Goal: Task Accomplishment & Management: Use online tool/utility

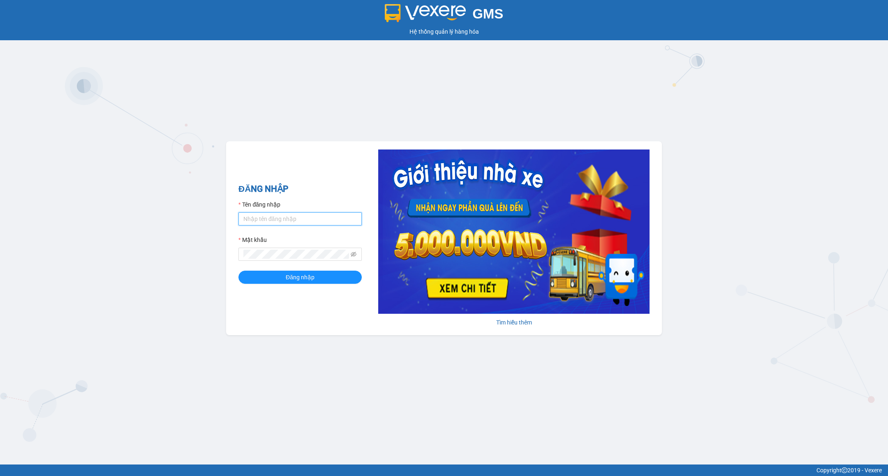
type input "nguyendongquan.longhoan"
click at [306, 221] on input "nguyendongquan.longhoan" at bounding box center [299, 218] width 123 height 13
type input "tranhuynhcongphu.longhoan"
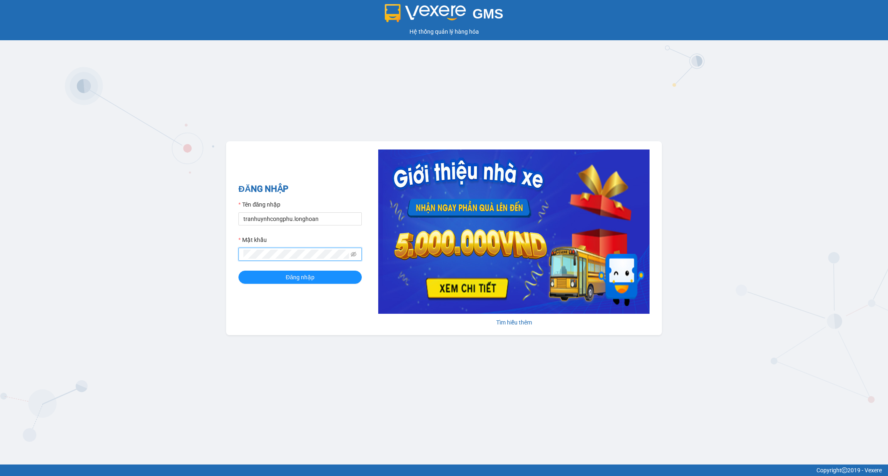
click at [238, 271] on button "Đăng nhập" at bounding box center [299, 277] width 123 height 13
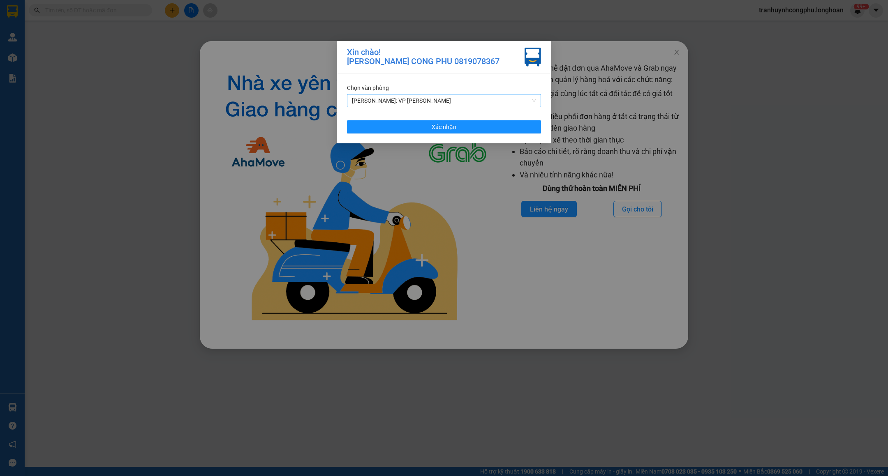
click at [457, 105] on span "Hồ Chí Minh: VP Bình Thạnh" at bounding box center [444, 101] width 184 height 12
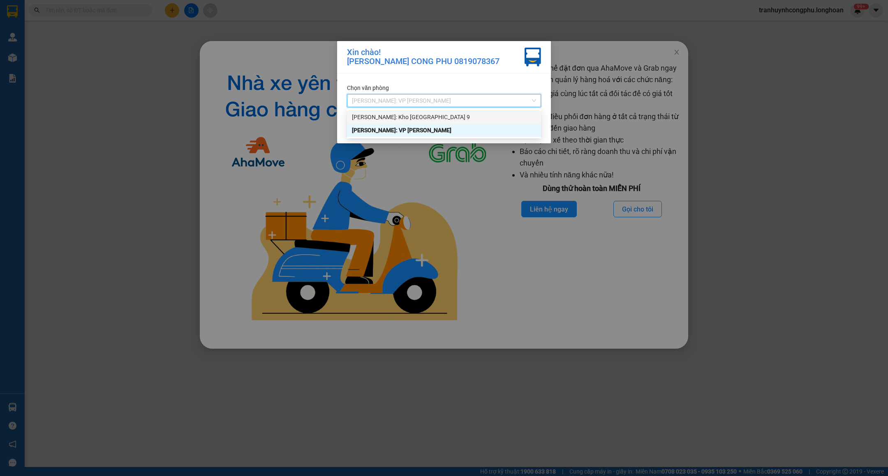
click at [445, 118] on div "Hồ Chí Minh: Kho Thủ Đức & Quận 9" at bounding box center [444, 117] width 184 height 9
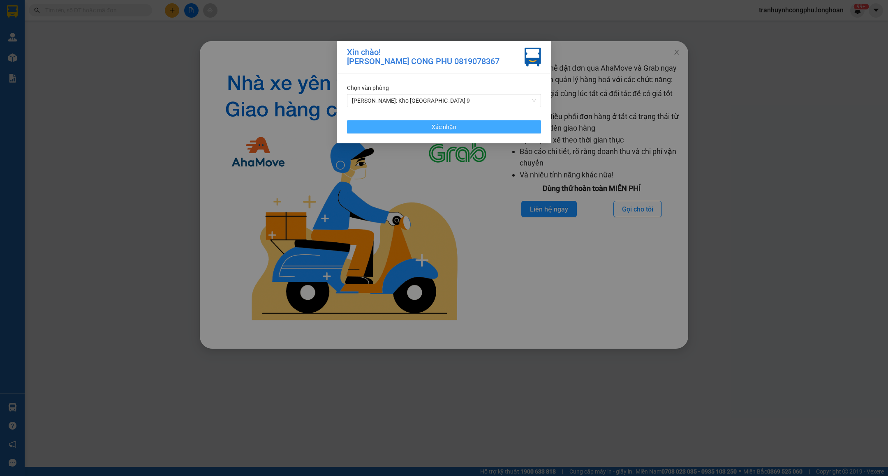
click at [441, 126] on span "Xác nhận" at bounding box center [444, 126] width 25 height 9
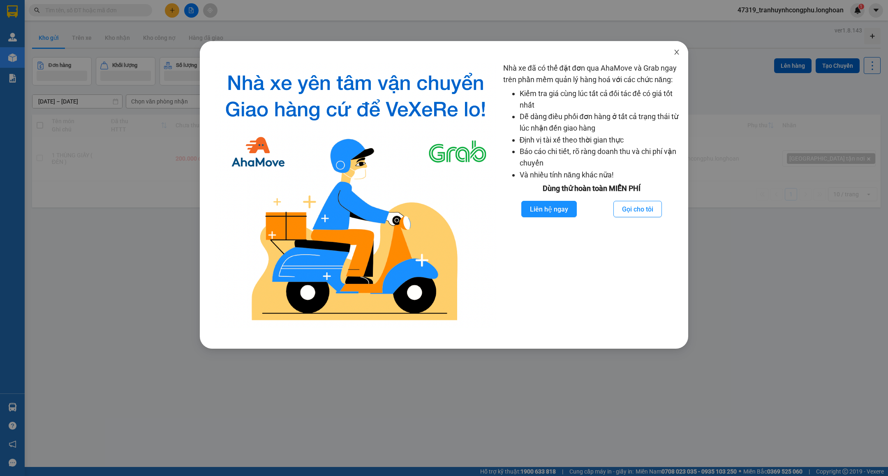
click at [677, 51] on icon "close" at bounding box center [676, 52] width 5 height 5
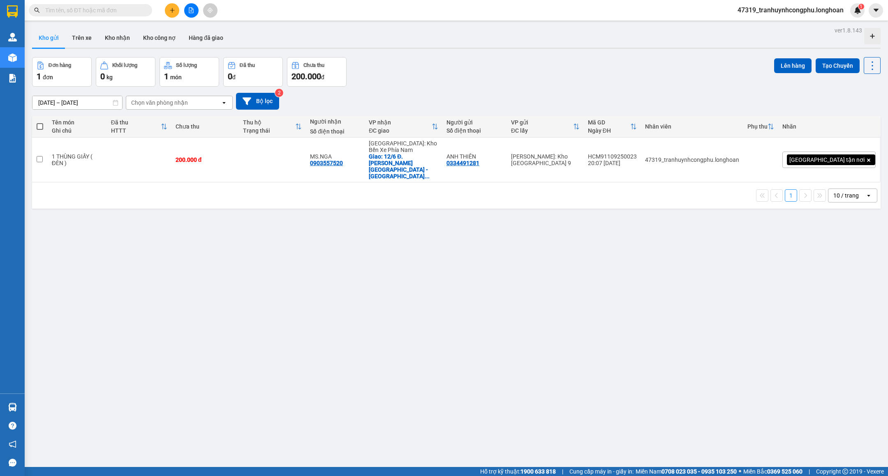
click at [171, 9] on icon "plus" at bounding box center [172, 10] width 6 height 6
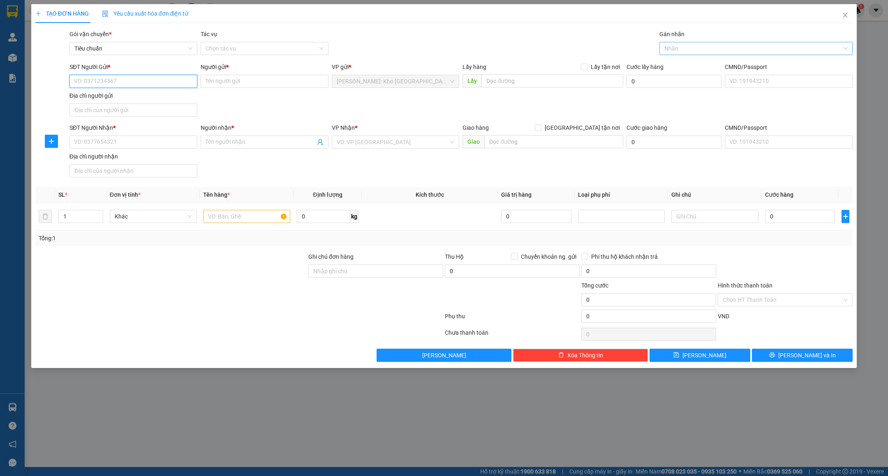
click at [669, 53] on div "Nhãn" at bounding box center [755, 48] width 193 height 13
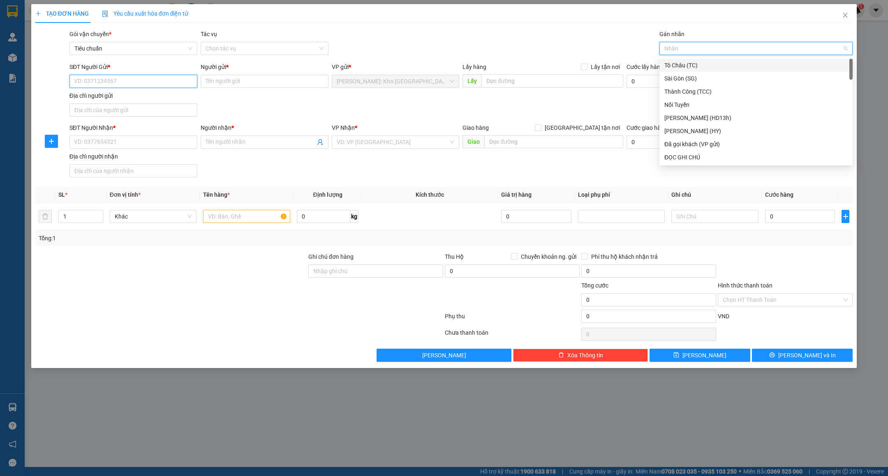
click at [118, 82] on input "SĐT Người Gửi *" at bounding box center [133, 81] width 128 height 13
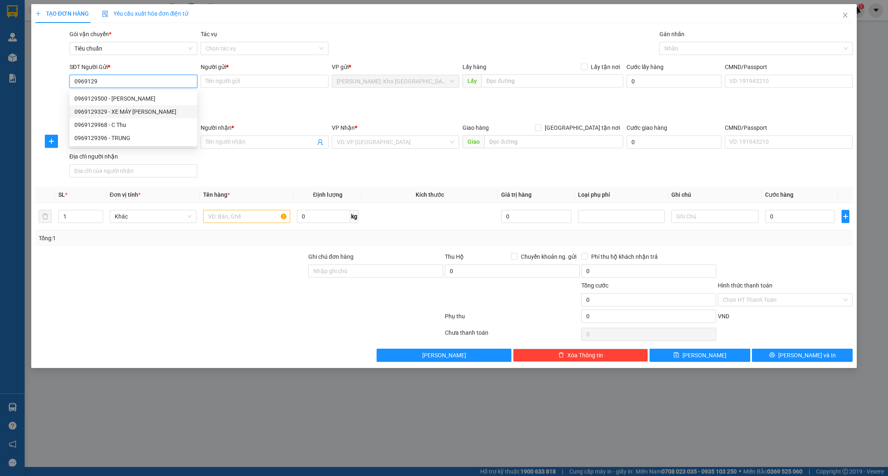
click at [137, 113] on div "0969129329 - XE MÁY GIA MINH PHÁT" at bounding box center [133, 111] width 118 height 9
type input "0969129329"
type input "XE MÁY GIA MINH PHÁT"
checkbox input "true"
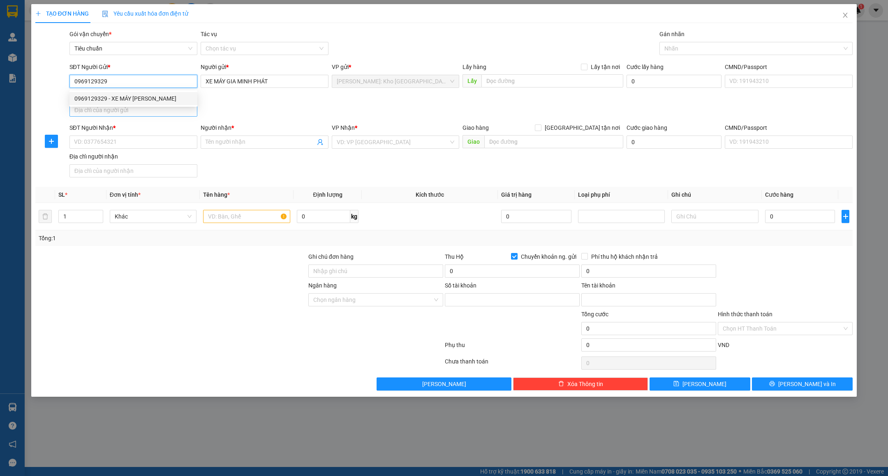
type input "9866664959"
type input "đào thị ngân"
type input "0969129329"
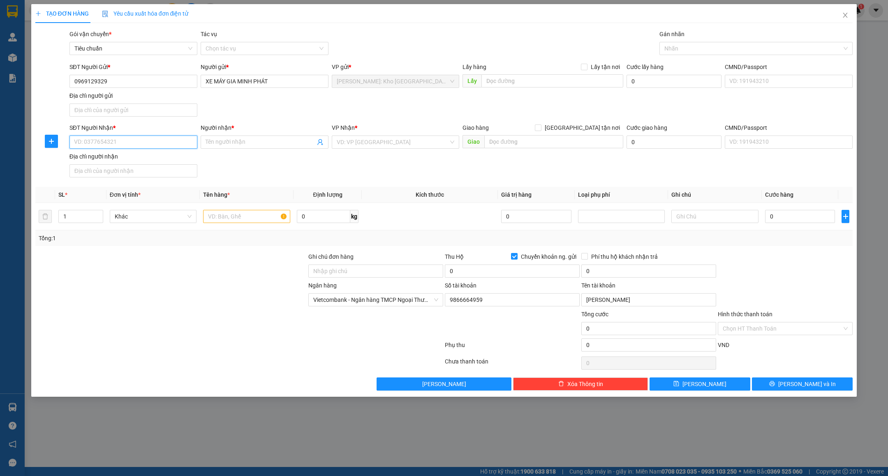
click at [153, 142] on input "SĐT Người Nhận *" at bounding box center [133, 142] width 128 height 13
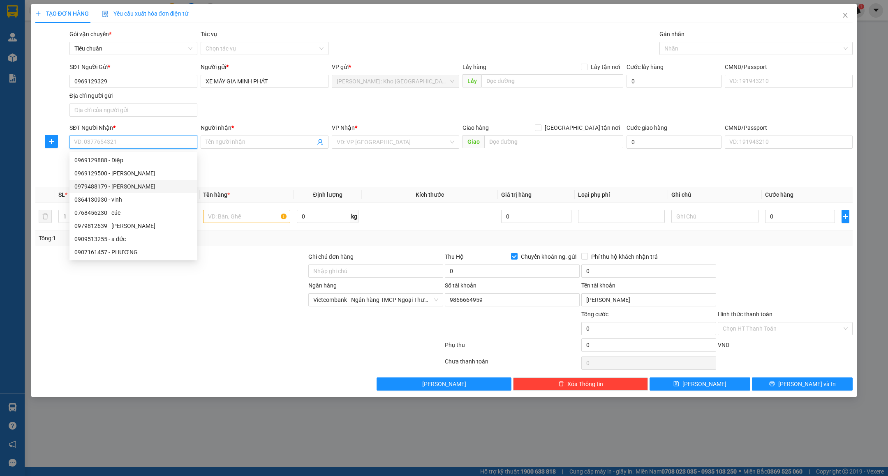
click at [142, 185] on div "0979488179 - HỒ VĂN SỞ" at bounding box center [133, 186] width 118 height 9
type input "0979488179"
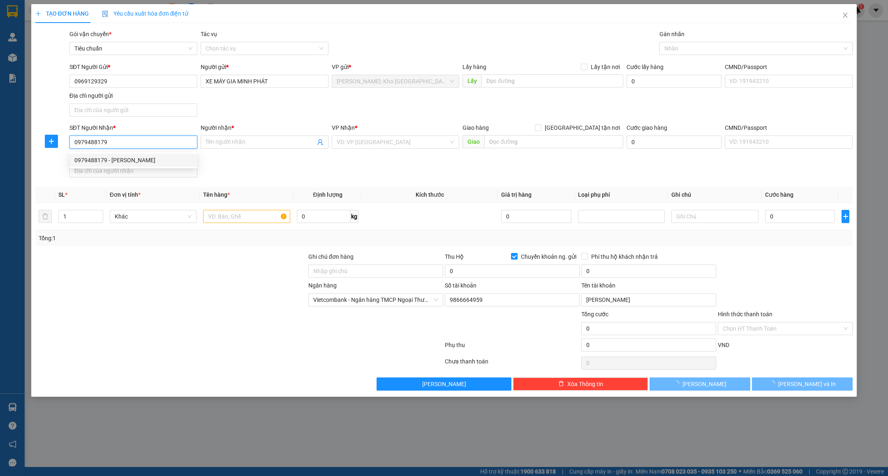
type input "HỒ VĂN SỞ"
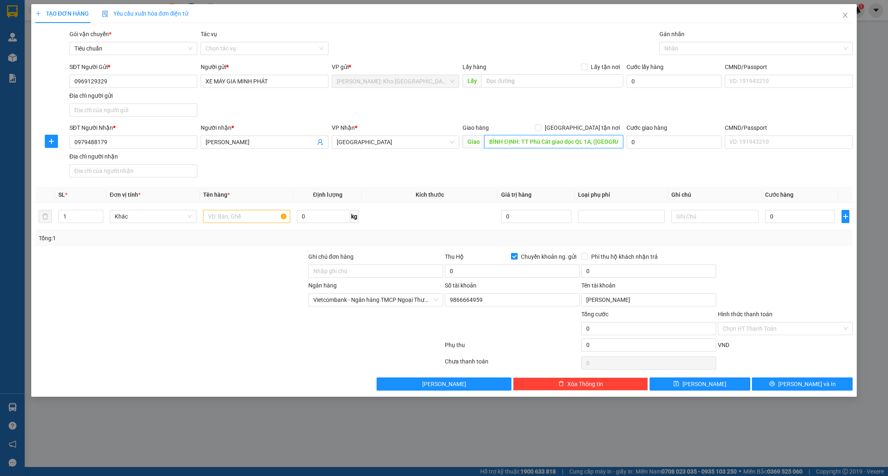
click at [545, 142] on input "BÌNH ĐỊNH: TT Phù Cát giao dọc QL 1A, (KIỀU AN, CÁT TÂN)" at bounding box center [553, 141] width 139 height 13
type input "BÌNH ĐỊNH : TT.PHÙ CÁT GIAO DỌC QL1A ( KIỀU AN - CÁT TÂN )"
click at [243, 220] on input "text" at bounding box center [246, 216] width 87 height 13
type input "1 XE MÁY DREAM ( BS 62F7 - 3412 )"
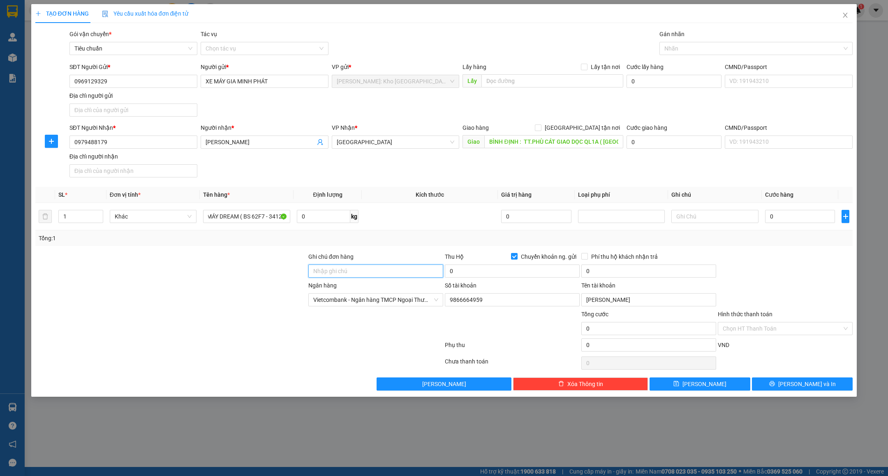
click at [358, 274] on input "Ghi chú đơn hàng" at bounding box center [375, 271] width 135 height 13
type input "CHÌA KHÓA + GIẤY TỜ XE QUẤN TAY LÁI"
click at [464, 272] on input "0" at bounding box center [512, 271] width 135 height 13
type input "6.000.000"
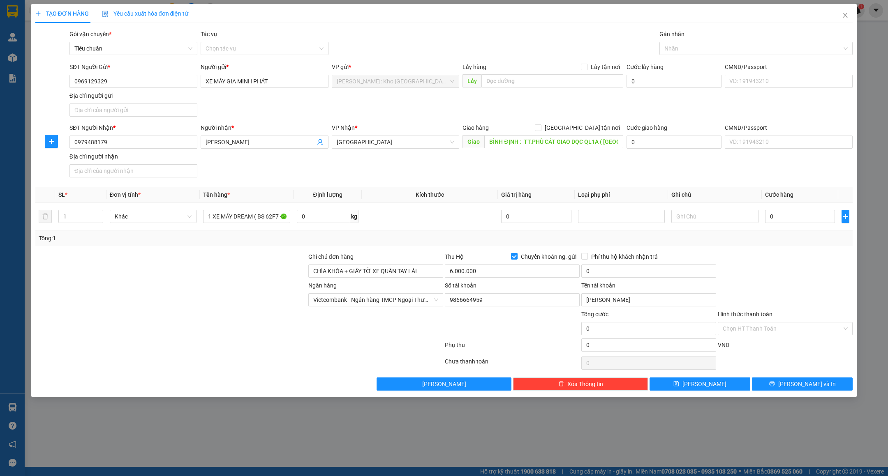
click at [450, 237] on div "Tổng: 1" at bounding box center [444, 238] width 811 height 9
click at [602, 274] on input "0" at bounding box center [648, 271] width 135 height 13
type input "25.000"
click at [606, 258] on span "Phí thu hộ khách nhận trả" at bounding box center [624, 256] width 73 height 9
click at [587, 258] on input "Phí thu hộ khách nhận trả" at bounding box center [584, 256] width 6 height 6
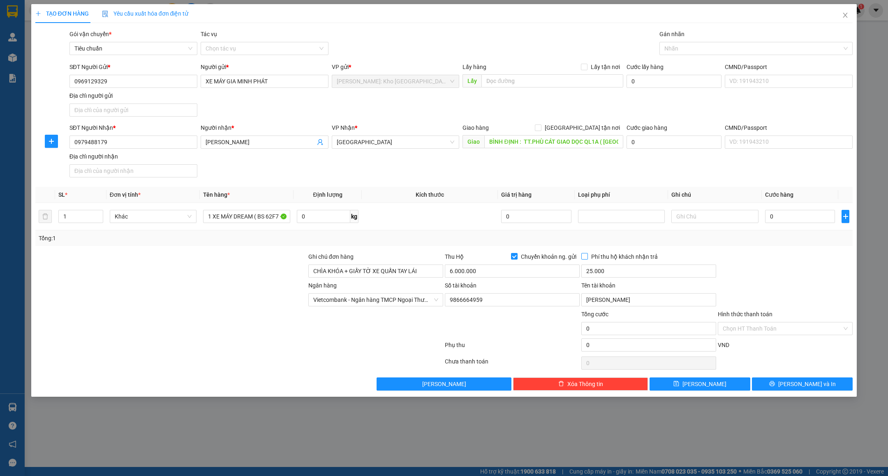
checkbox input "true"
click at [756, 256] on div at bounding box center [785, 266] width 136 height 29
click at [798, 221] on input "0" at bounding box center [800, 216] width 70 height 13
type input "4"
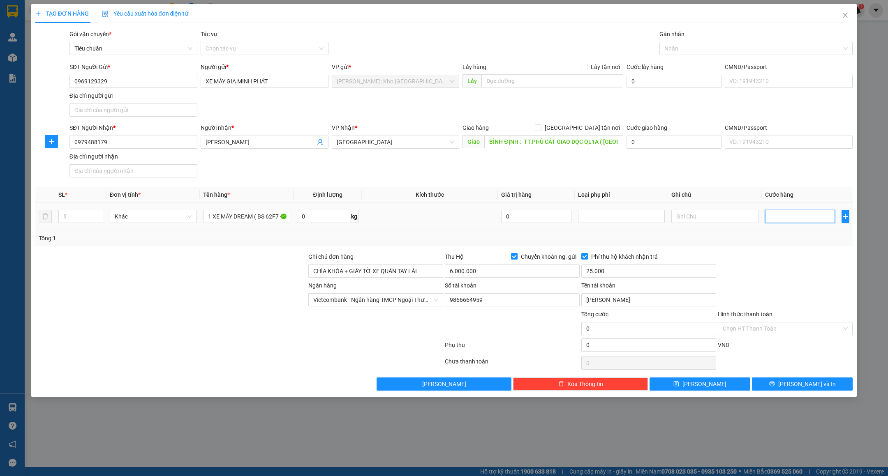
type input "4"
type input "47"
type input "470"
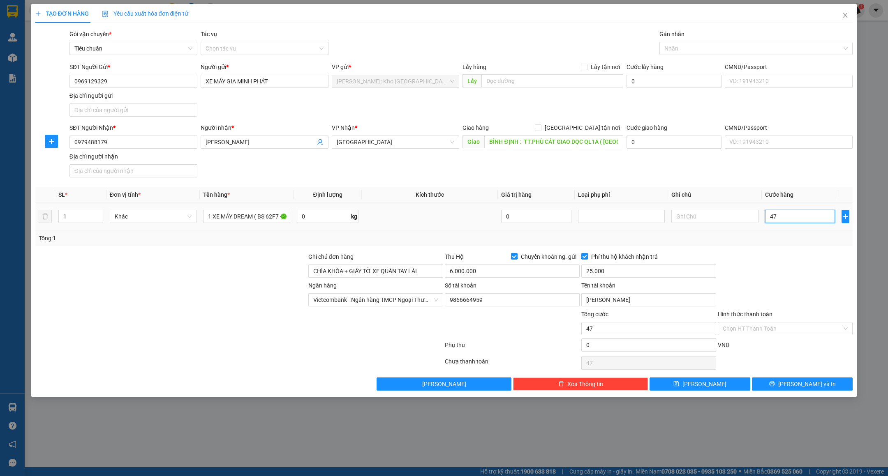
type input "470"
type input "470.000"
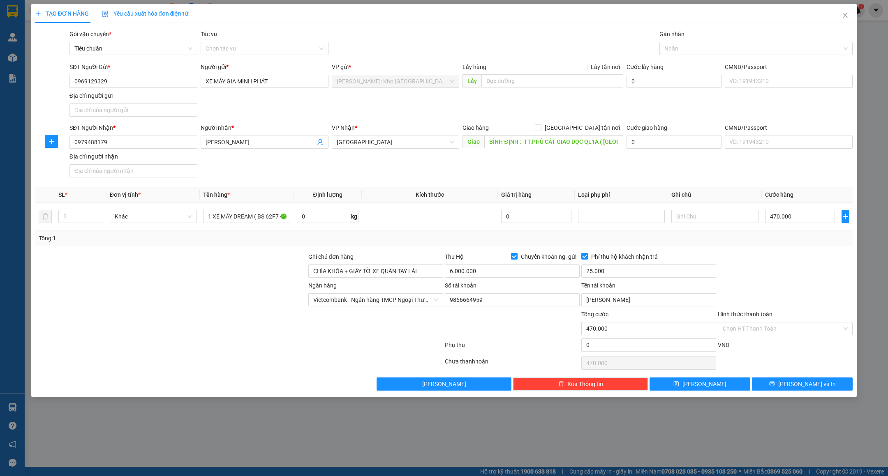
click at [805, 260] on div at bounding box center [785, 266] width 136 height 29
drag, startPoint x: 719, startPoint y: 41, endPoint x: 712, endPoint y: 52, distance: 12.8
click at [719, 42] on div "Nhãn" at bounding box center [755, 48] width 193 height 13
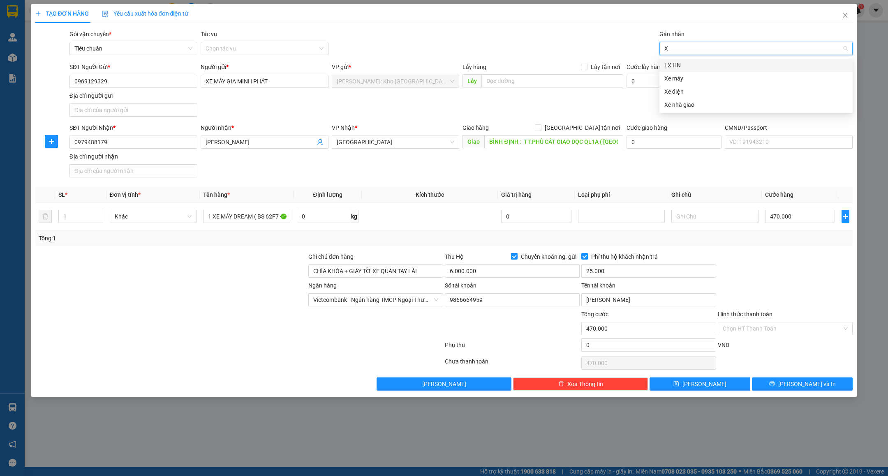
type input "XE"
click at [686, 65] on div "Xe máy" at bounding box center [755, 65] width 183 height 9
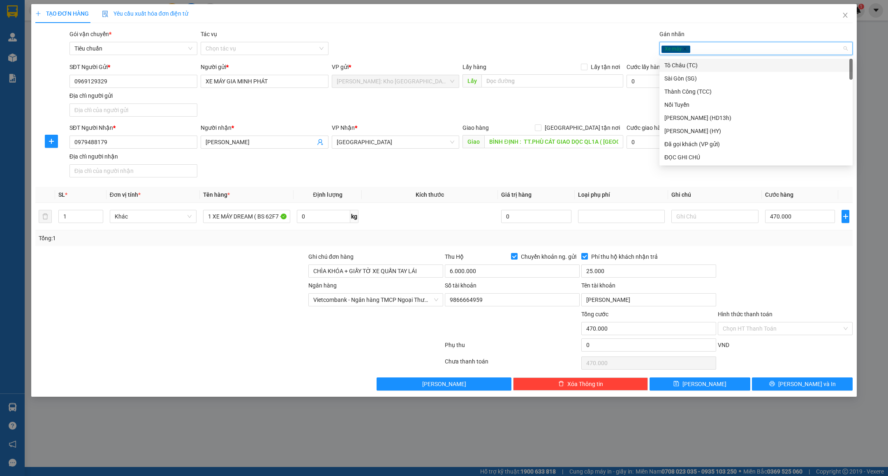
type input "D"
type input "ĐỌC"
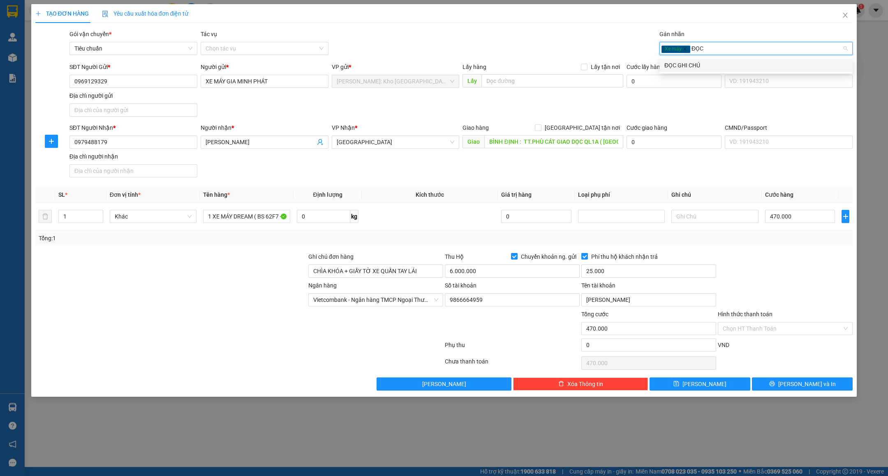
click at [686, 65] on div "ĐỌC GHI CHÚ" at bounding box center [755, 65] width 183 height 9
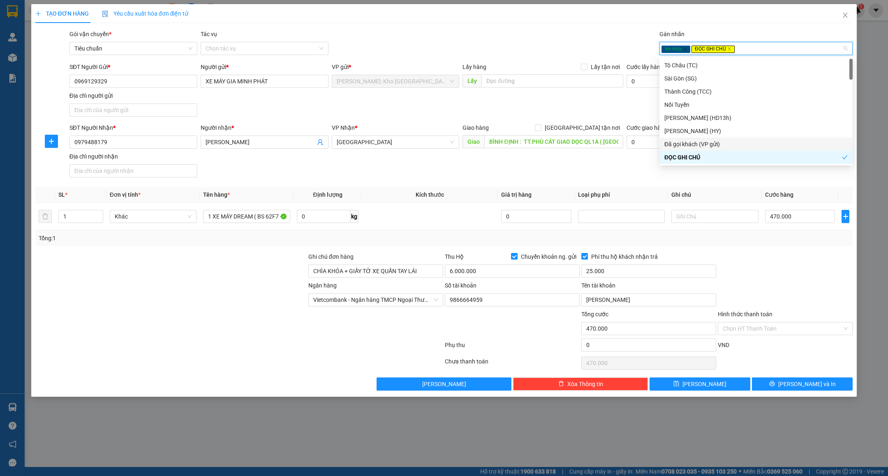
click at [794, 288] on div "Ngân hàng Vietcombank - Ngân hàng TMCP Ngoại Thương Việt Nam Số tài khoản 98…" at bounding box center [444, 295] width 819 height 29
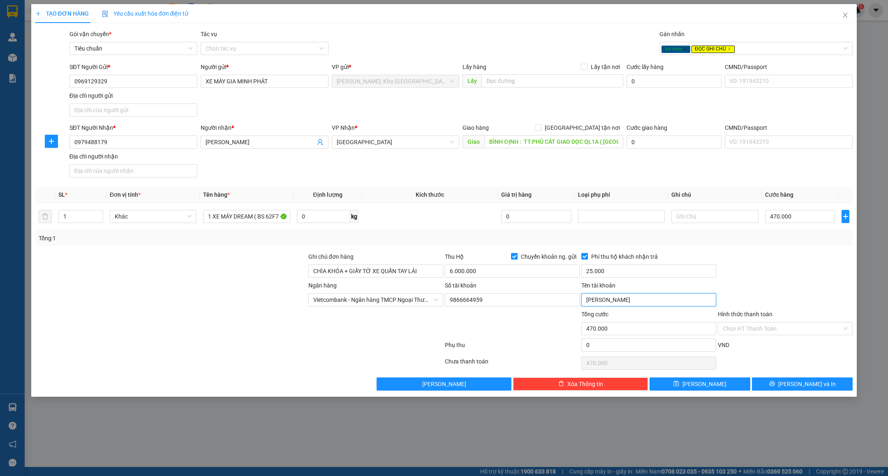
click at [647, 305] on input "đào thị ngân" at bounding box center [648, 299] width 135 height 13
type input "D"
type input "Đ"
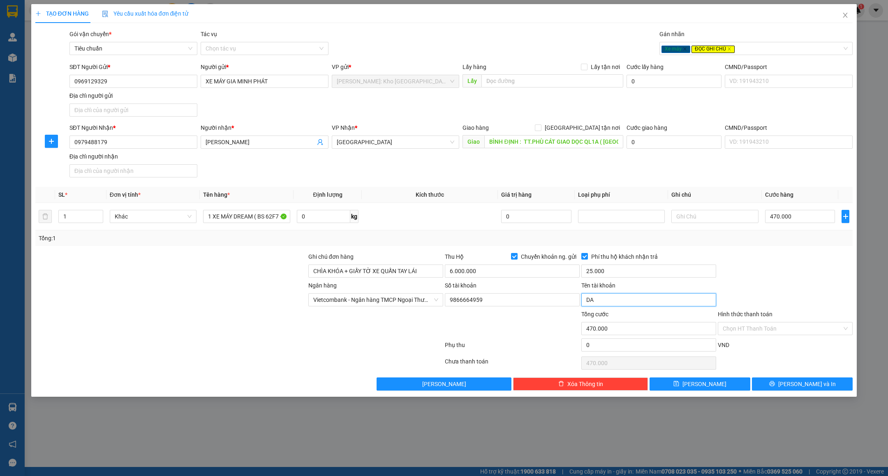
type input "D"
type input "ĐÀO THỊ NGÂN"
click at [774, 250] on div "Transit Pickup Surcharge Ids Transit Deliver Surcharge Ids Transit Deliver Surc…" at bounding box center [443, 210] width 817 height 361
click at [775, 387] on icon "printer" at bounding box center [772, 384] width 6 height 6
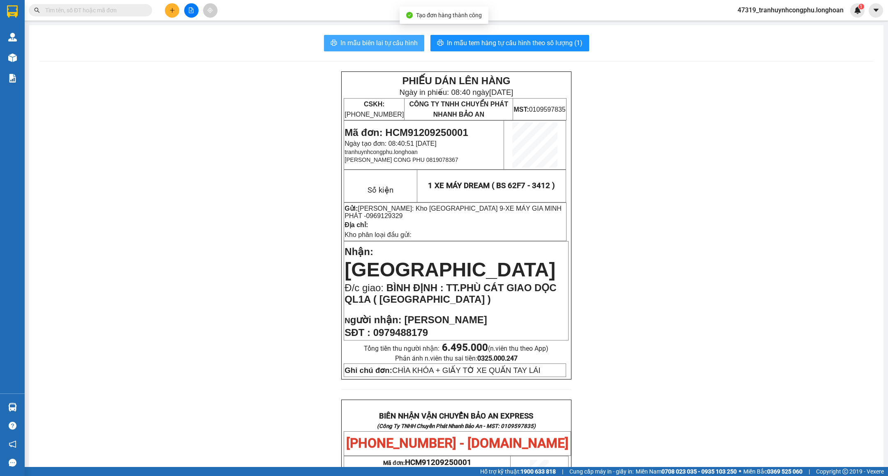
click at [378, 42] on span "In mẫu biên lai tự cấu hình" at bounding box center [378, 43] width 77 height 10
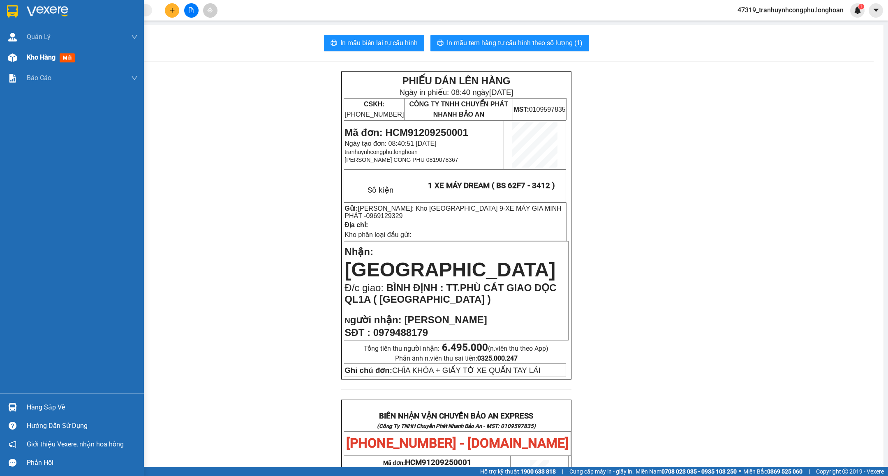
click at [8, 57] on img at bounding box center [12, 57] width 9 height 9
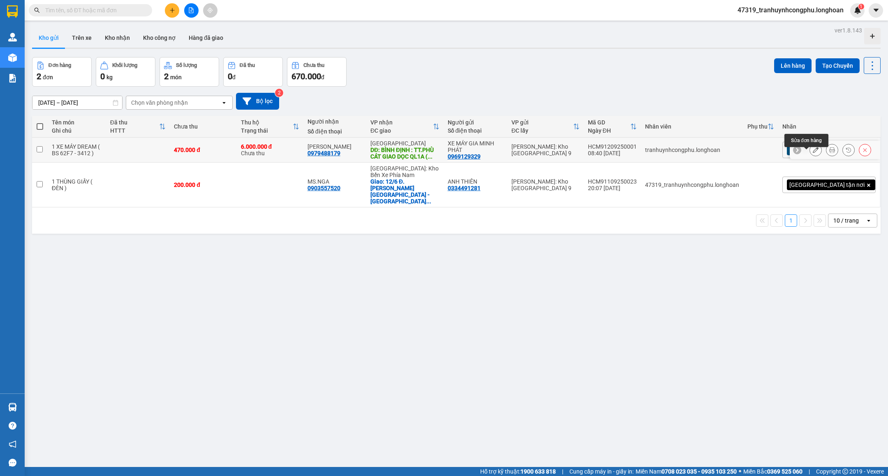
click at [813, 153] on icon at bounding box center [816, 150] width 6 height 6
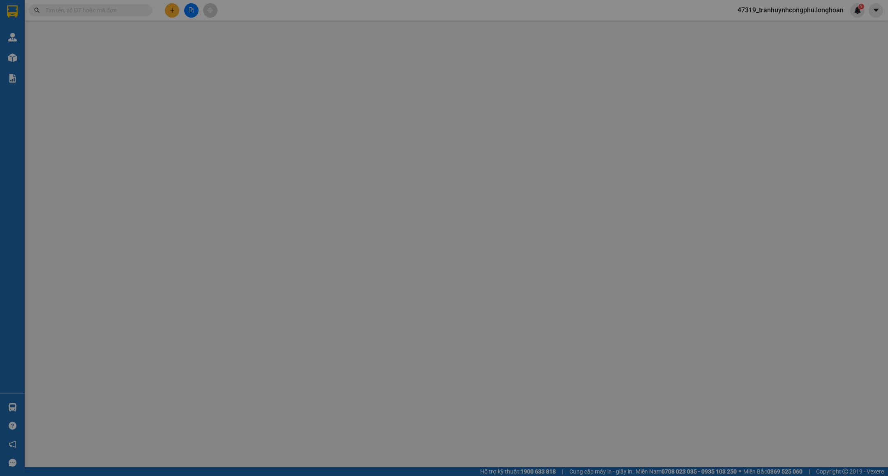
type input "0969129329"
type input "XE MÁY GIA MINH PHÁT"
type input "0979488179"
type input "[PERSON_NAME]"
type input "BÌNH ĐỊNH : TT.PHÙ CÁT GIAO DỌC QL1A ( KIỀU AN - CÁT TÂN )"
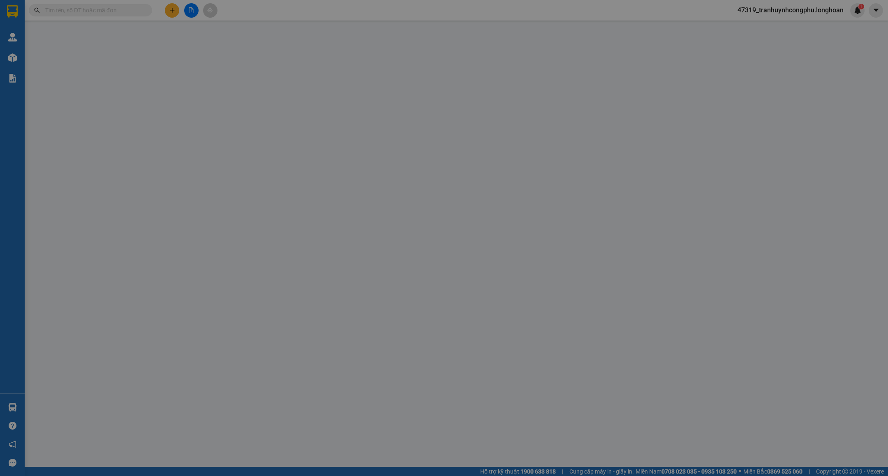
type input "CHÌA KHÓA + GIẤY TỜ XE QUẤN TAY LÁI"
type input "470.000"
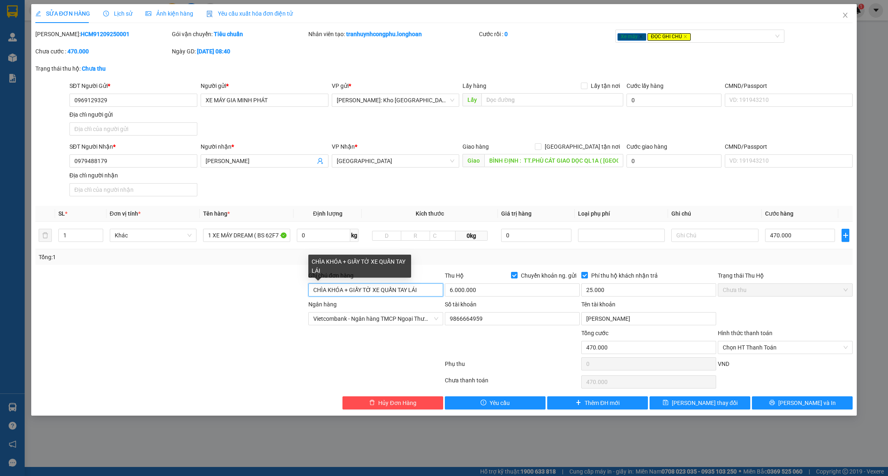
click at [433, 293] on input "CHÌA KHÓA + GIẤY TỜ XE QUẤN TAY LÁI" at bounding box center [375, 290] width 135 height 13
type input "CHÌA KHÓA + GIẤY TỜ XE QUẤN TAY LÁI ( KÈM 2 KIẾNG XE )"
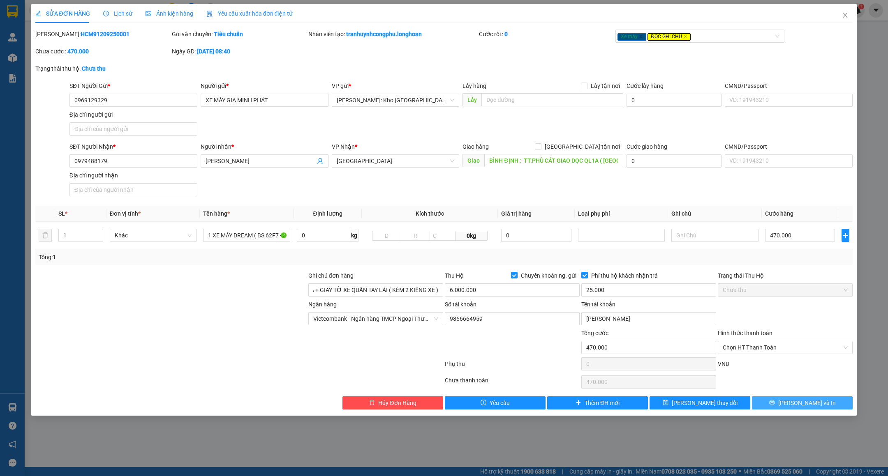
click at [780, 404] on button "Lưu và In" at bounding box center [802, 403] width 101 height 13
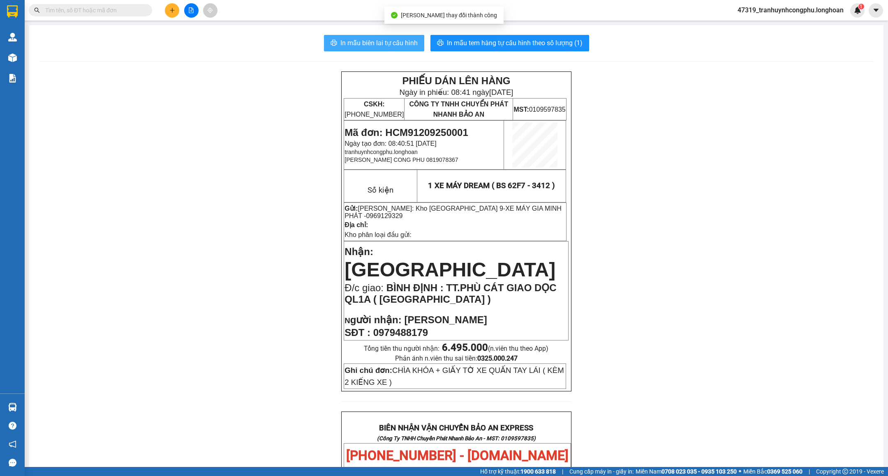
click at [386, 45] on span "In mẫu biên lai tự cấu hình" at bounding box center [378, 43] width 77 height 10
click at [386, 39] on span "In mẫu biên lai tự cấu hình" at bounding box center [378, 43] width 77 height 10
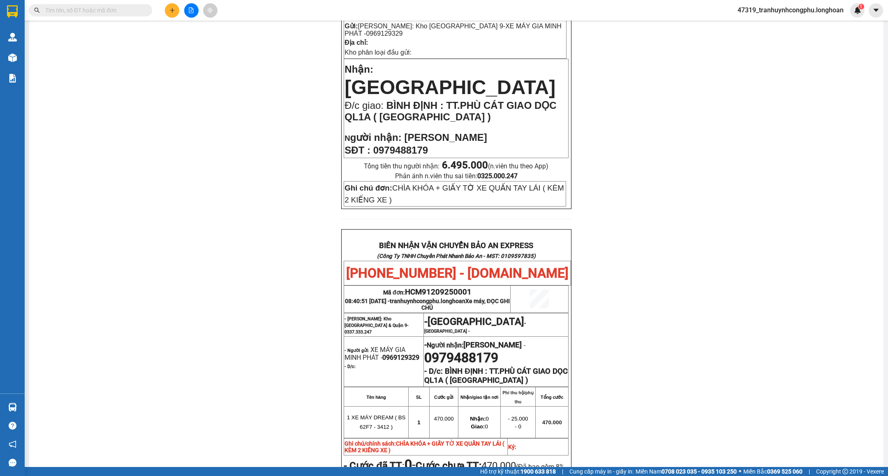
scroll to position [388, 0]
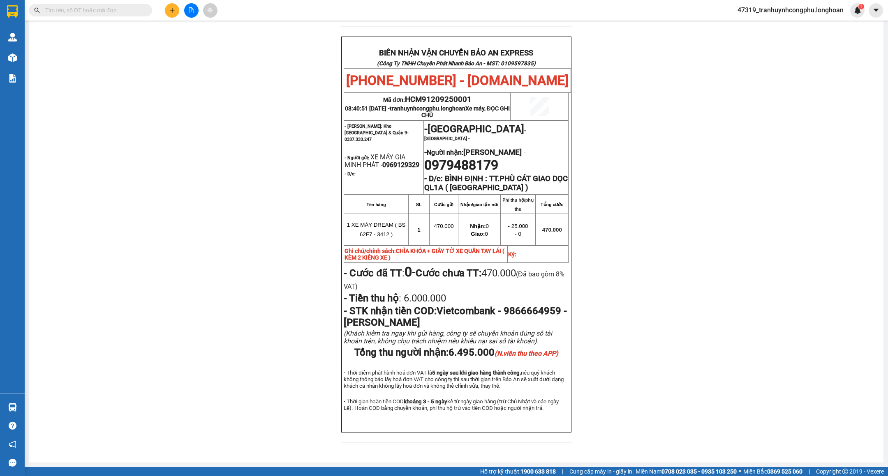
click at [741, 411] on div "PHIẾU DÁN LÊN HÀNG Ngày in phiếu: 08:41 ngày 12-09-2025 CSKH: 1900.06.88.33 CÔN…" at bounding box center [456, 74] width 834 height 757
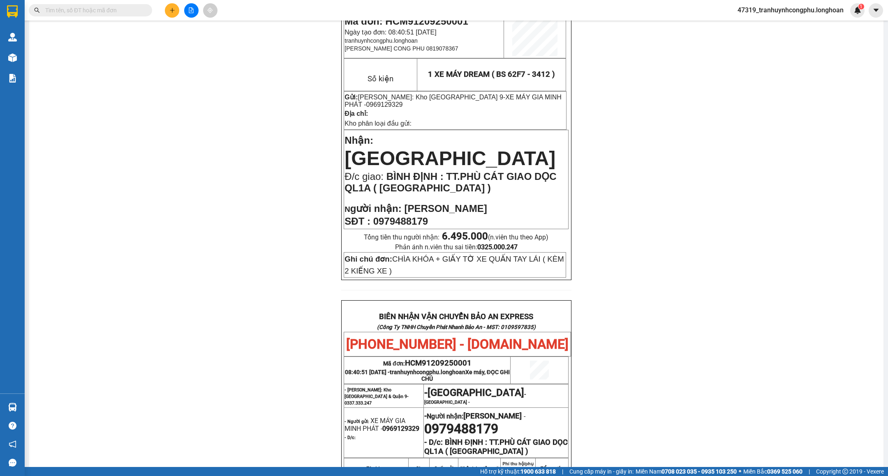
scroll to position [0, 0]
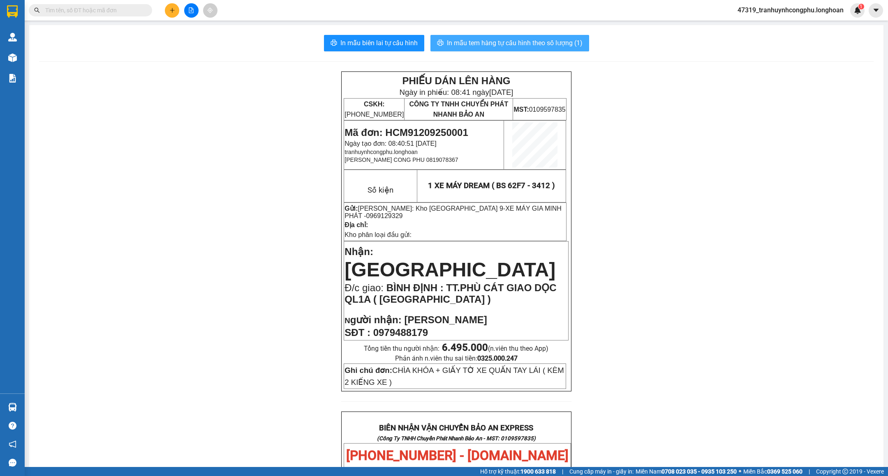
click at [549, 42] on span "In mẫu tem hàng tự cấu hình theo số lượng (1)" at bounding box center [515, 43] width 136 height 10
click at [445, 129] on span "Mã đơn: HCM91209250001" at bounding box center [405, 132] width 123 height 11
copy span "HCM91209250001"
click at [270, 292] on div "PHIẾU DÁN LÊN HÀNG Ngày in phiếu: 08:42 ngày 12-09-2025 CSKH: 1900.06.88.33 CÔN…" at bounding box center [456, 450] width 834 height 757
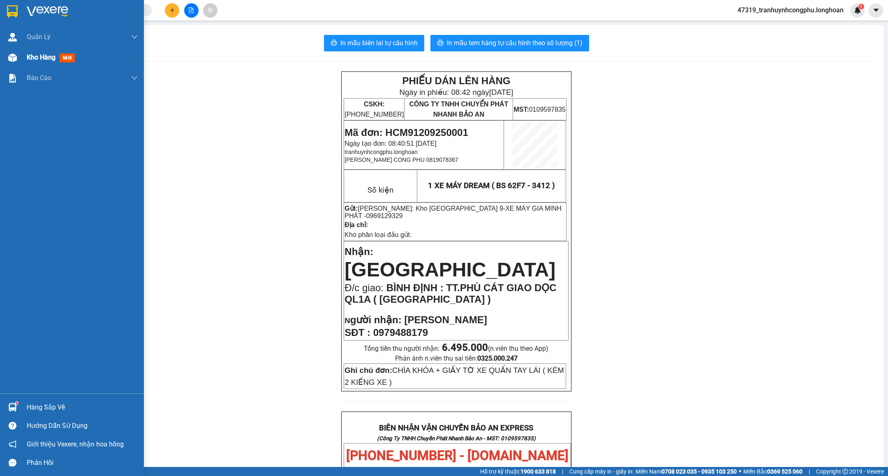
click at [37, 61] on span "Kho hàng" at bounding box center [41, 57] width 29 height 8
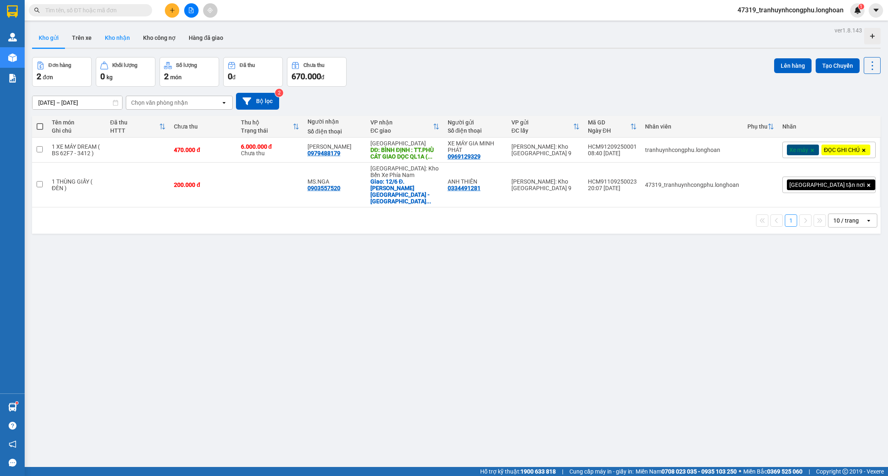
click at [117, 35] on button "Kho nhận" at bounding box center [117, 38] width 38 height 20
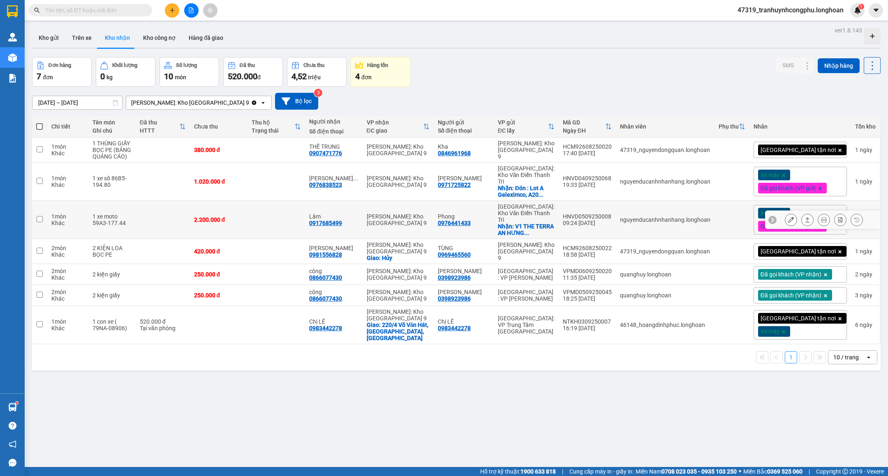
click at [788, 217] on icon at bounding box center [791, 220] width 6 height 6
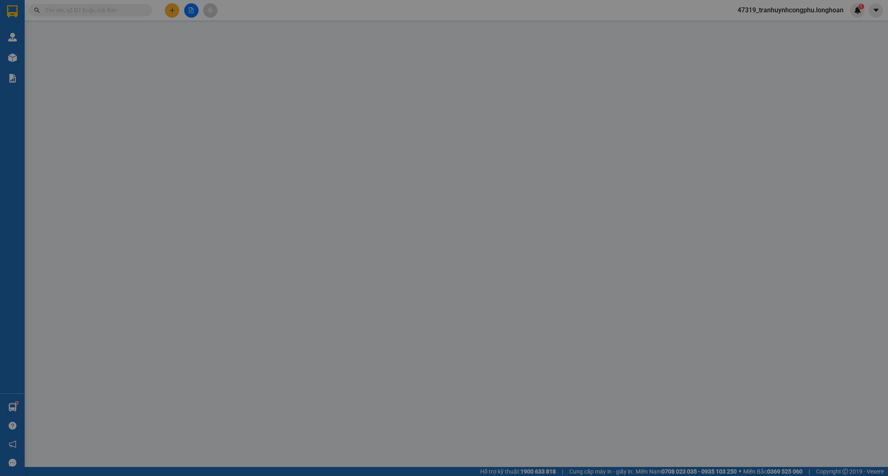
type input "0976441433"
type input "Phong"
checkbox input "true"
type input "V1 THE TERRA AN HƯNG, I01 L09, KĐT NAM CƯỜNG, PHƯỜNG TỐ HỮU, KHU ĐÔ THỊ AN HƯNG…"
type input "0917685499"
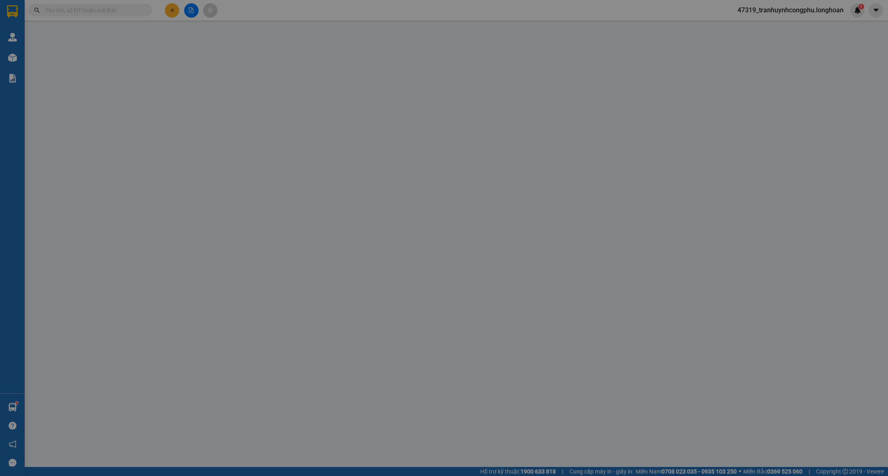
type input "Lâm"
type input "1 chìa khoá, ko đăng ký xe"
type input "2.200.000"
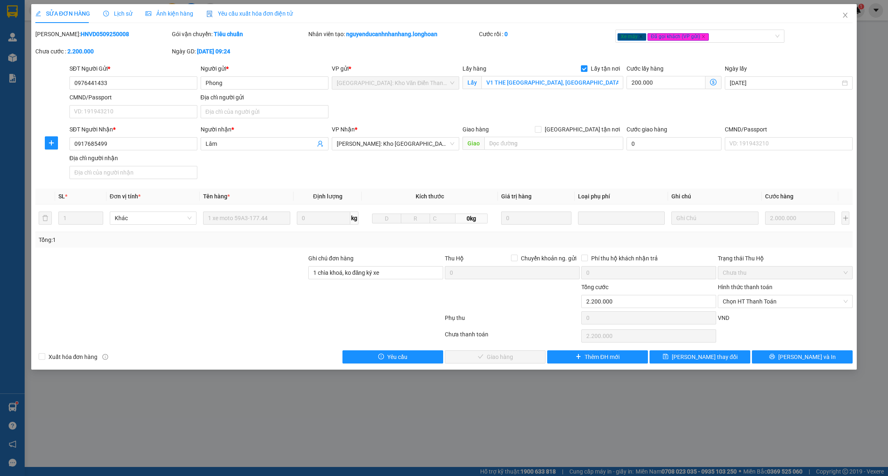
click at [81, 35] on b "HNVD0509250008" at bounding box center [105, 34] width 48 height 7
copy b "HNVD0509250008"
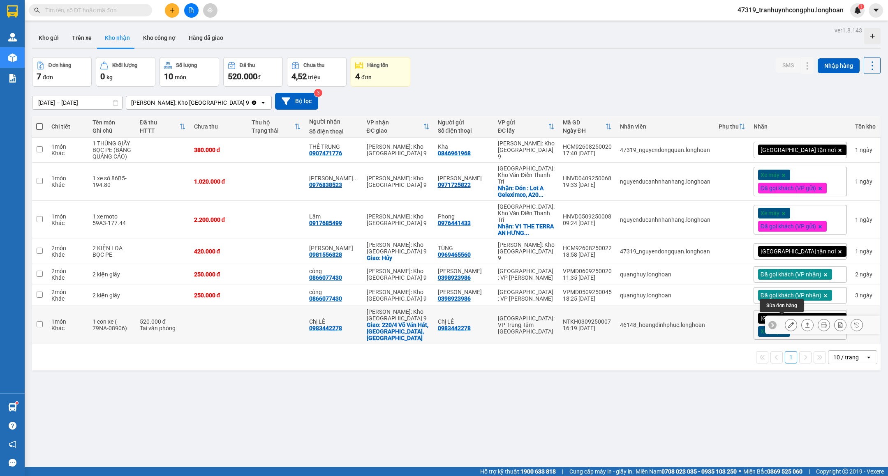
click at [788, 322] on icon at bounding box center [791, 325] width 6 height 6
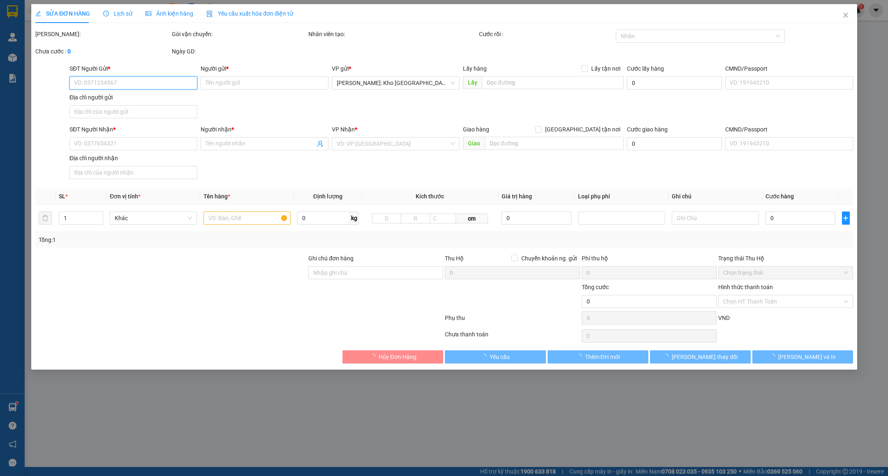
type input "0983442278"
type input "Chị LÊ"
type input "0983442278"
type input "Chị LÊ"
checkbox input "true"
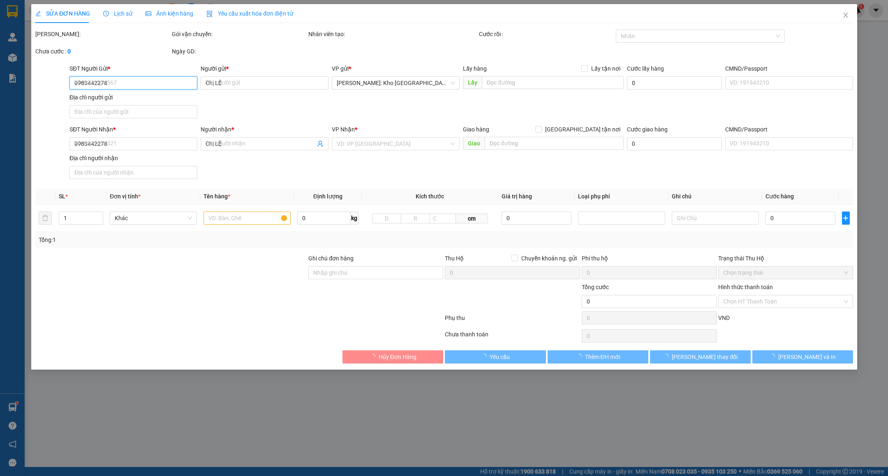
type input "220/4 Võ Văn Hát, P Long Trường,Thủ Đức"
type input "1 chìa khóa + 0 cavet"
type input "520.000"
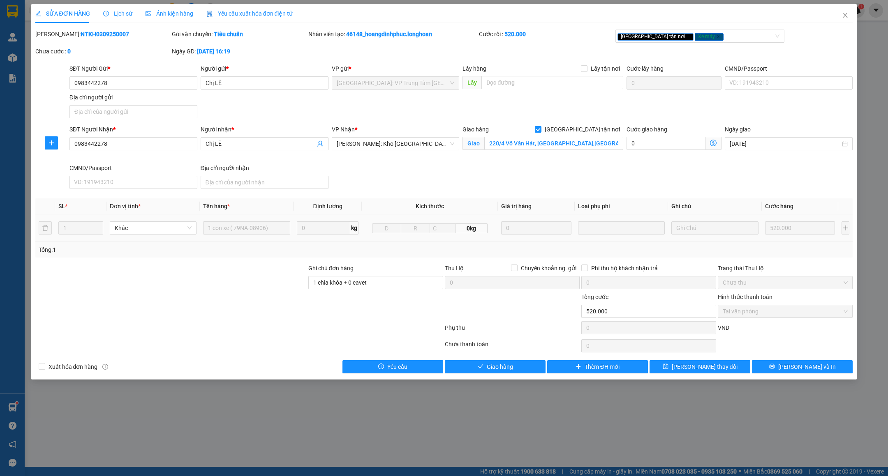
click at [92, 34] on b "NTKH0309250007" at bounding box center [105, 34] width 48 height 7
copy b "NTKH0309250007"
click at [522, 367] on button "Giao hàng" at bounding box center [495, 366] width 101 height 13
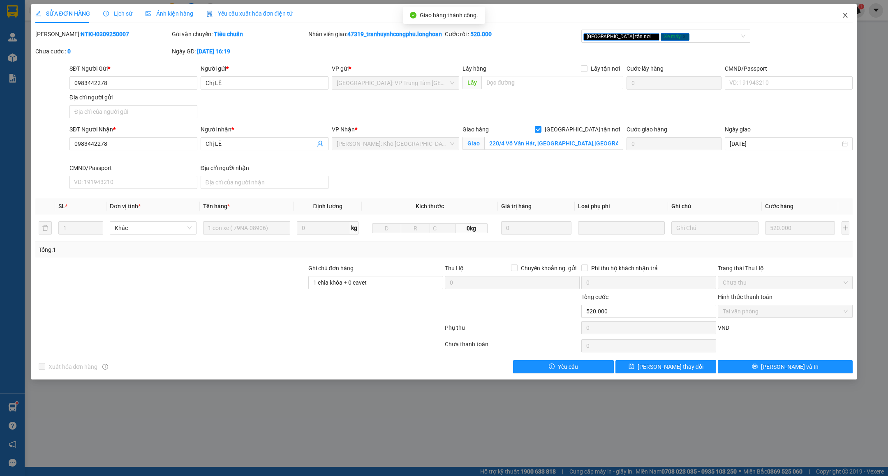
click at [843, 16] on icon "close" at bounding box center [845, 15] width 7 height 7
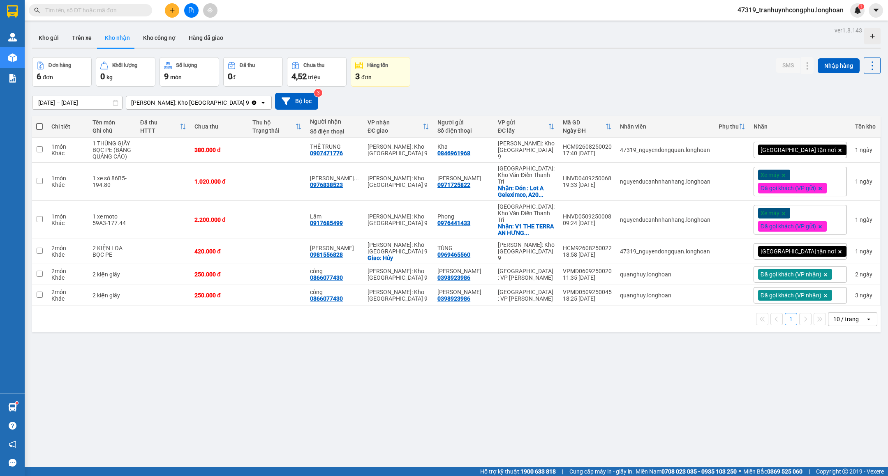
click at [93, 10] on input "text" at bounding box center [93, 10] width 97 height 9
paste input "NTKH0309250007"
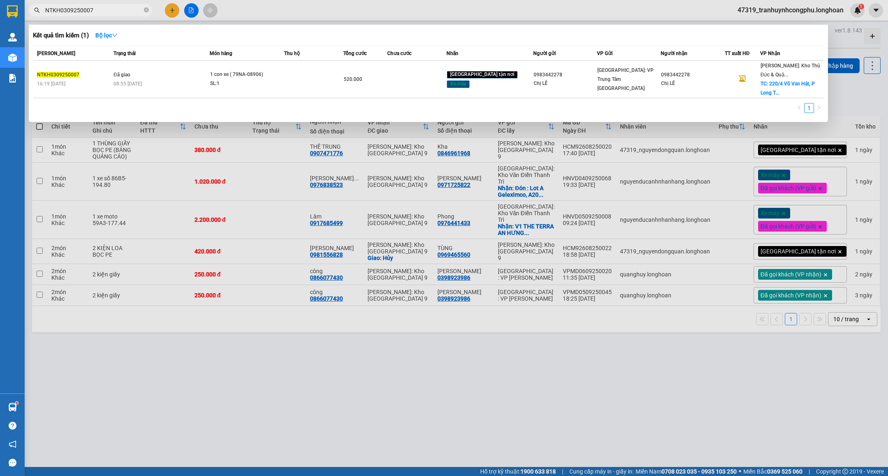
type input "NTKH0309250007"
click at [272, 404] on div at bounding box center [444, 238] width 888 height 476
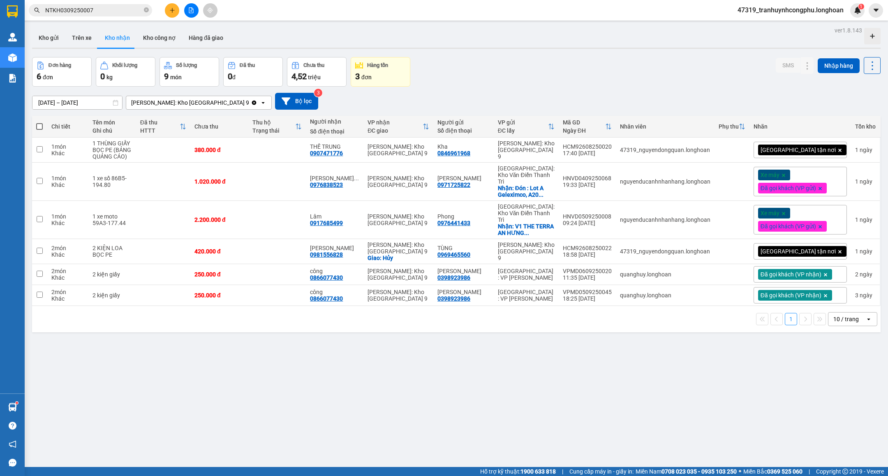
click at [105, 12] on input "NTKH0309250007" at bounding box center [93, 10] width 97 height 9
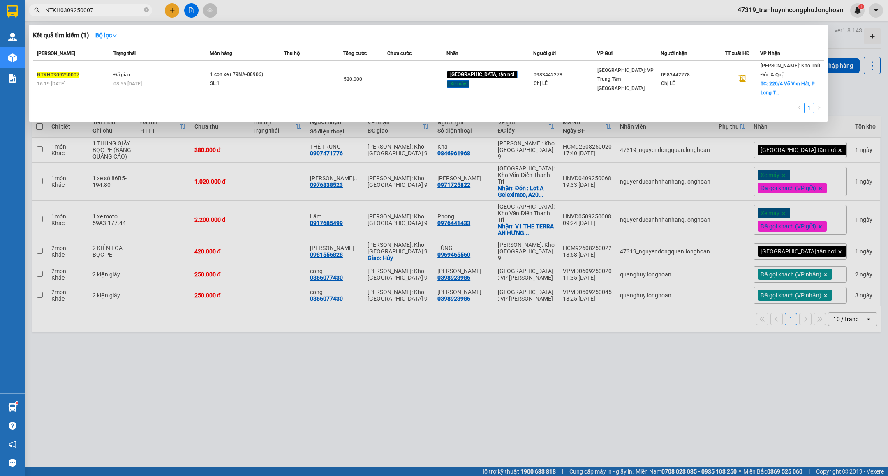
click at [395, 375] on div at bounding box center [444, 238] width 888 height 476
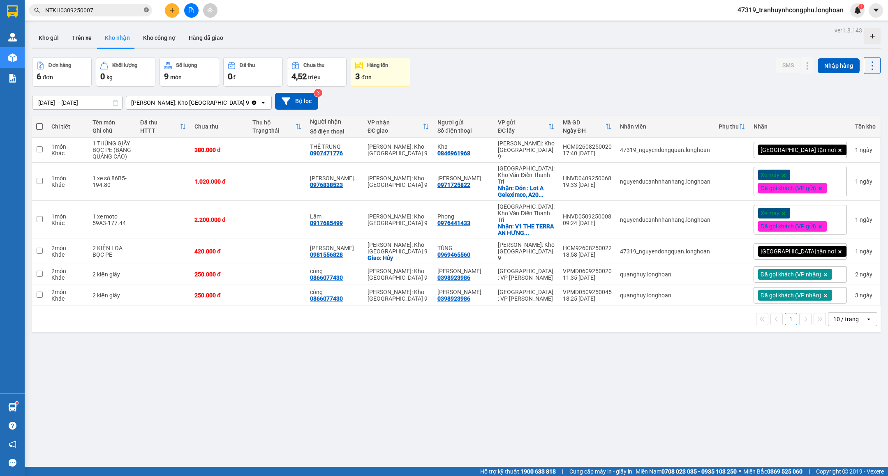
click at [145, 10] on icon "close-circle" at bounding box center [146, 9] width 5 height 5
click at [310, 447] on div "ver 1.8.143 Kho gửi Trên xe Kho nhận Kho công nợ Hàng đã giao Đơn hàng 6 đơn Kh…" at bounding box center [456, 263] width 855 height 476
click at [48, 37] on button "Kho gửi" at bounding box center [48, 38] width 33 height 20
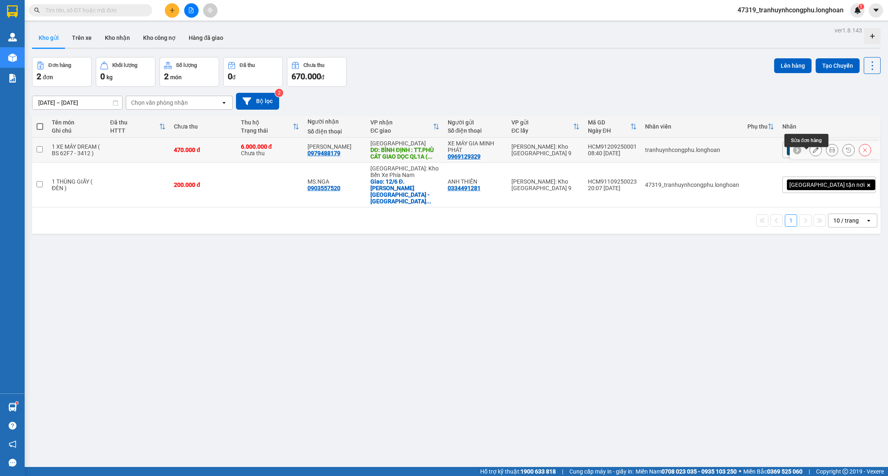
click at [810, 157] on button at bounding box center [816, 150] width 12 height 14
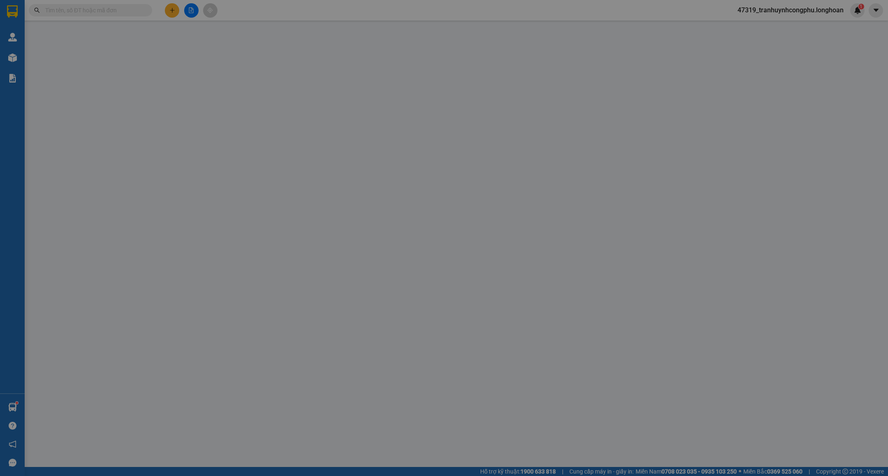
type input "0969129329"
type input "XE MÁY GIA MINH PHÁT"
type input "0979488179"
type input "[PERSON_NAME]"
type input "BÌNH ĐỊNH : TT.PHÙ CÁT GIAO DỌC QL1A ( KIỀU AN - CÁT TÂN )"
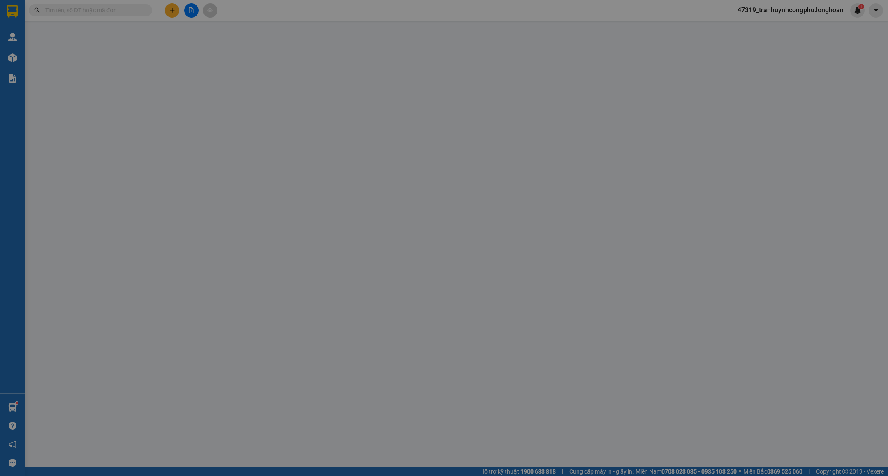
type input "CHÌA KHÓA + GIẤY TỜ XE QUẤN TAY LÁI ( KÈM 2 KIẾNG XE )"
type input "470.000"
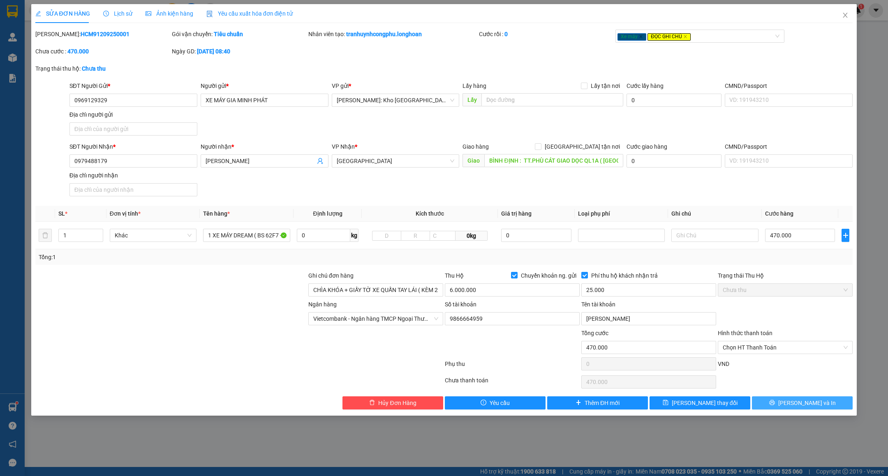
click at [783, 407] on button "Lưu và In" at bounding box center [802, 403] width 101 height 13
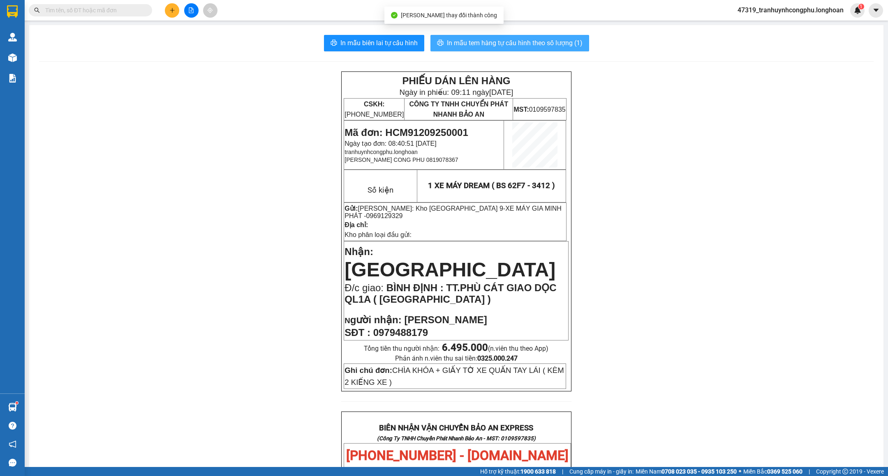
click at [494, 41] on span "In mẫu tem hàng tự cấu hình theo số lượng (1)" at bounding box center [515, 43] width 136 height 10
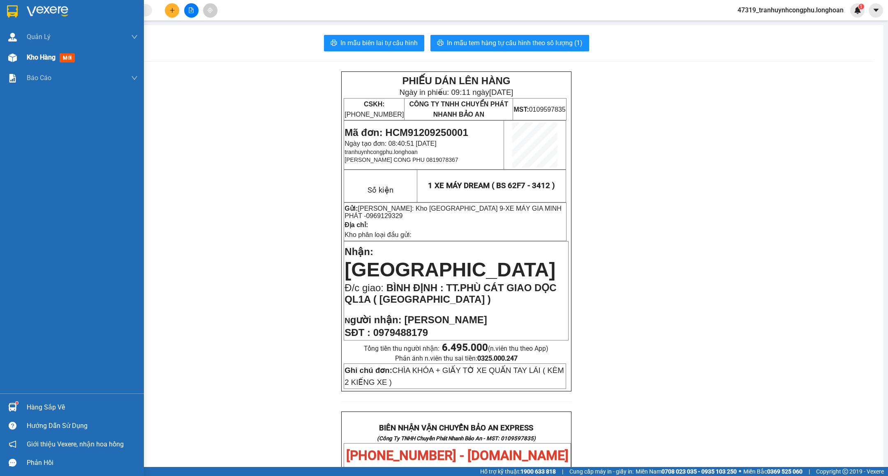
click at [23, 64] on div "Kho hàng mới" at bounding box center [72, 57] width 144 height 21
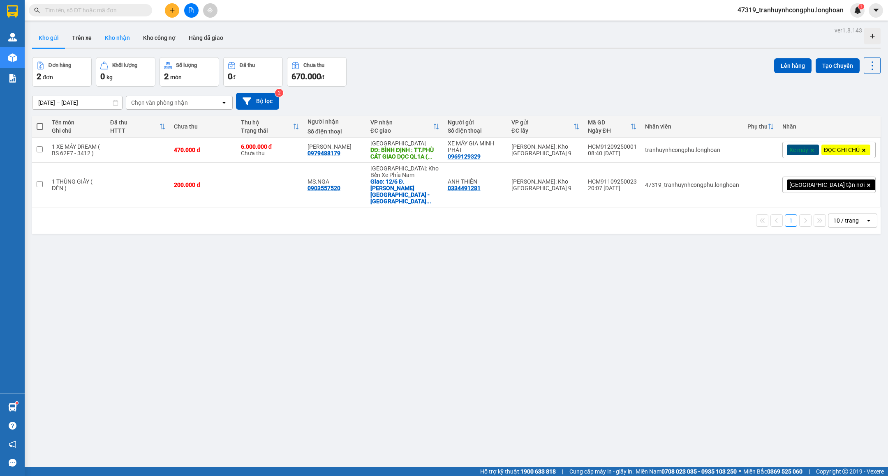
click at [110, 39] on button "Kho nhận" at bounding box center [117, 38] width 38 height 20
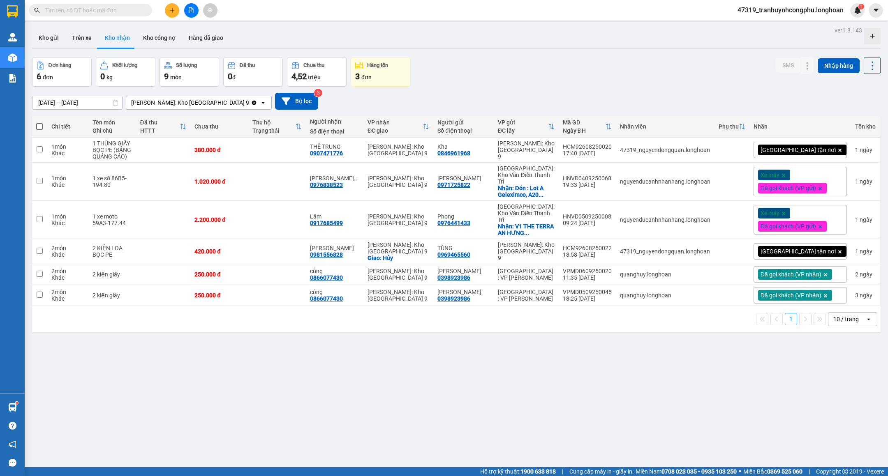
click at [89, 14] on input "text" at bounding box center [93, 10] width 97 height 9
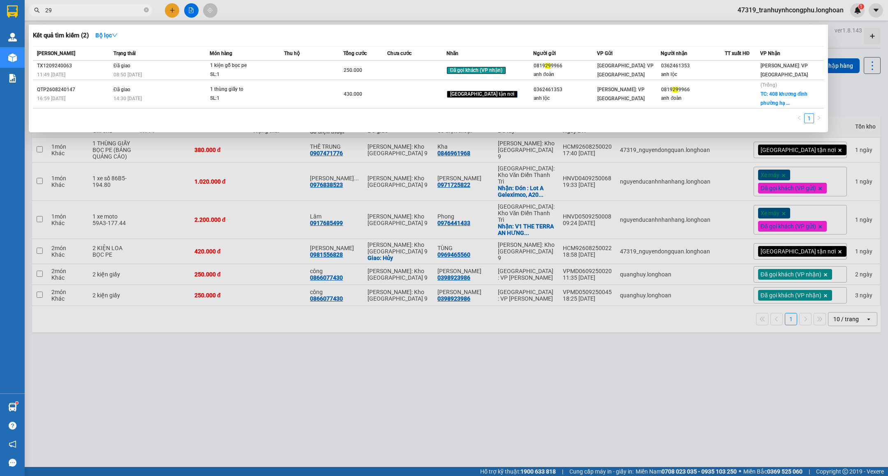
type input "2"
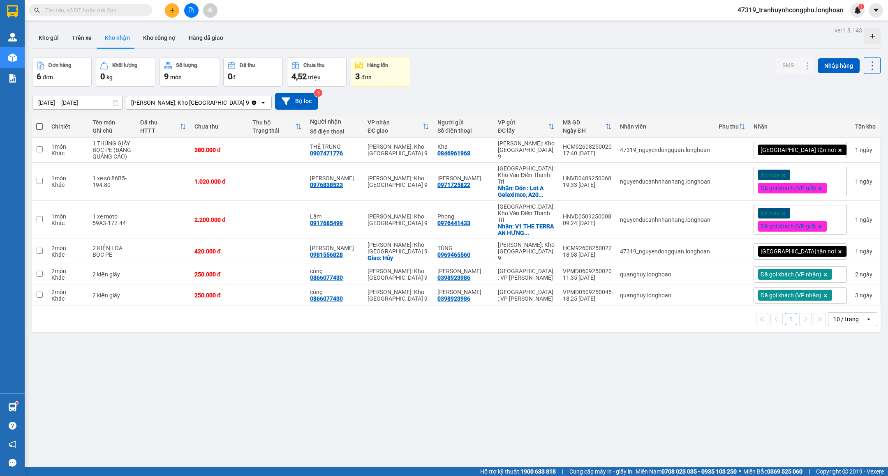
click at [102, 12] on input "text" at bounding box center [93, 10] width 97 height 9
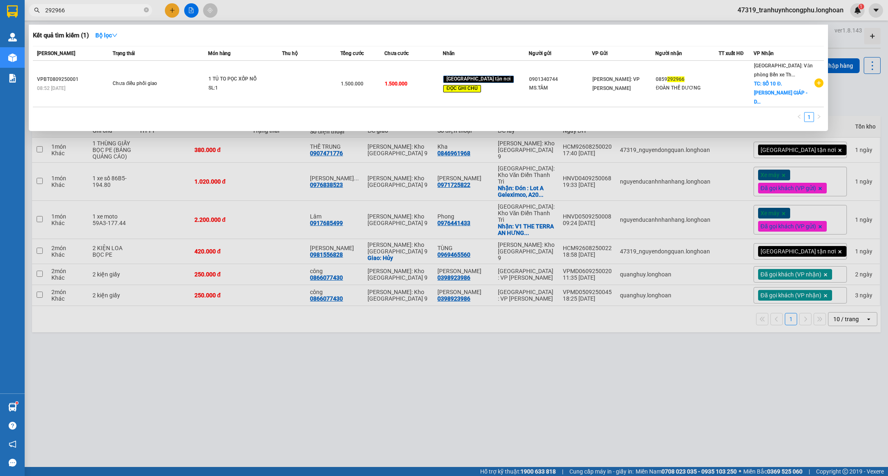
type input "292966"
click at [259, 381] on div at bounding box center [444, 238] width 888 height 476
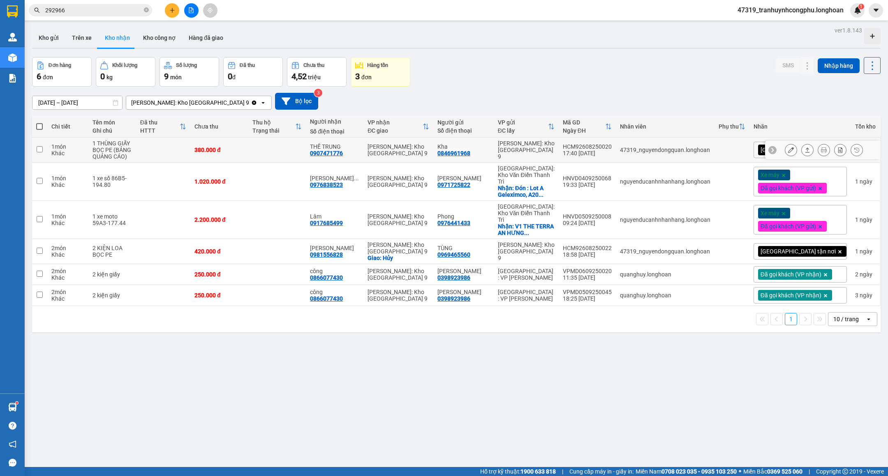
click at [788, 150] on icon at bounding box center [791, 150] width 6 height 6
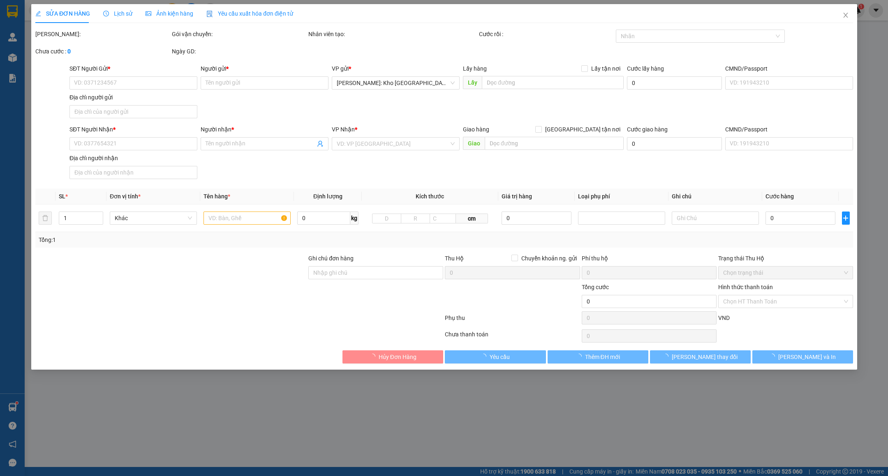
type input "0846961968"
type input "Kha"
type input "0907471776"
type input "THẾ TRUNG"
type input "nhận theo kiện-giao nguyên kiên-hư hỏng không chịu trách nhiệm"
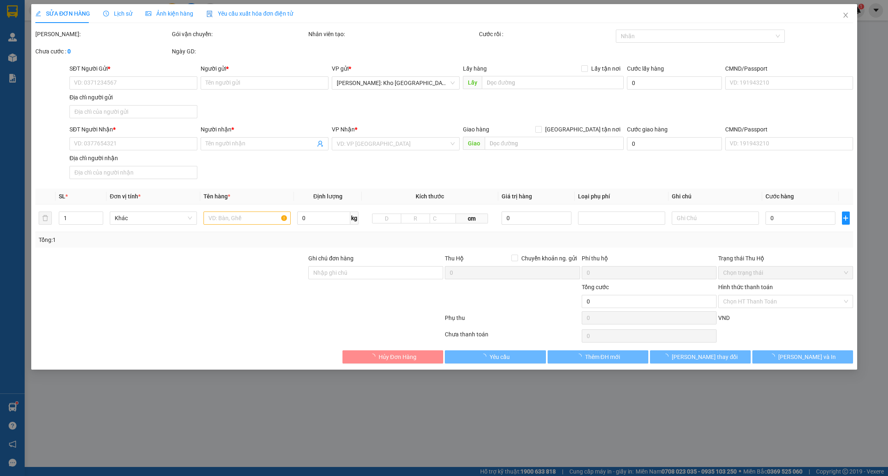
type input "10.000"
type input "380.000"
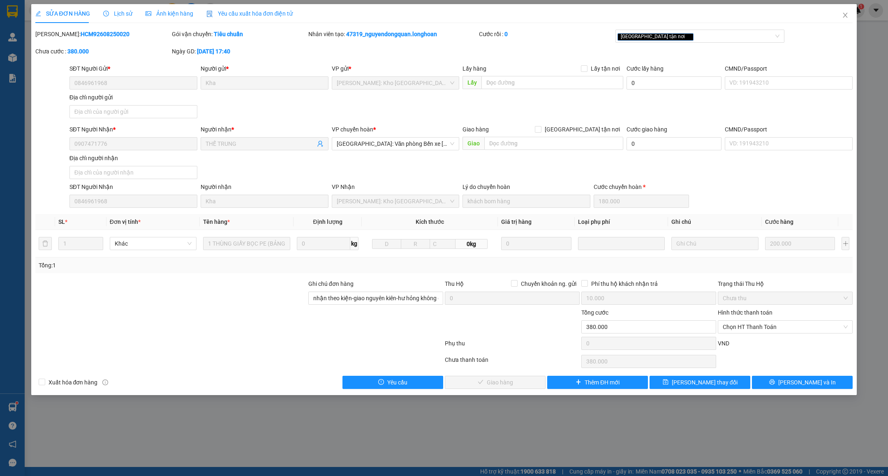
click at [122, 12] on span "Lịch sử" at bounding box center [117, 13] width 29 height 7
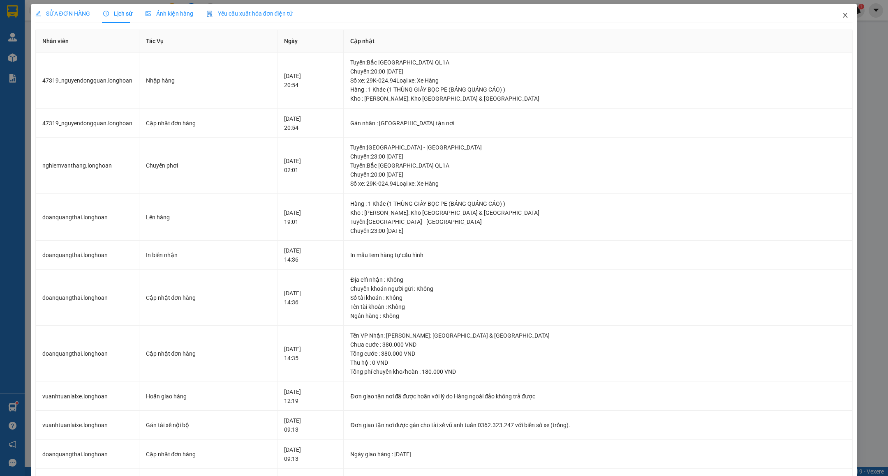
click at [843, 17] on icon "close" at bounding box center [845, 15] width 5 height 5
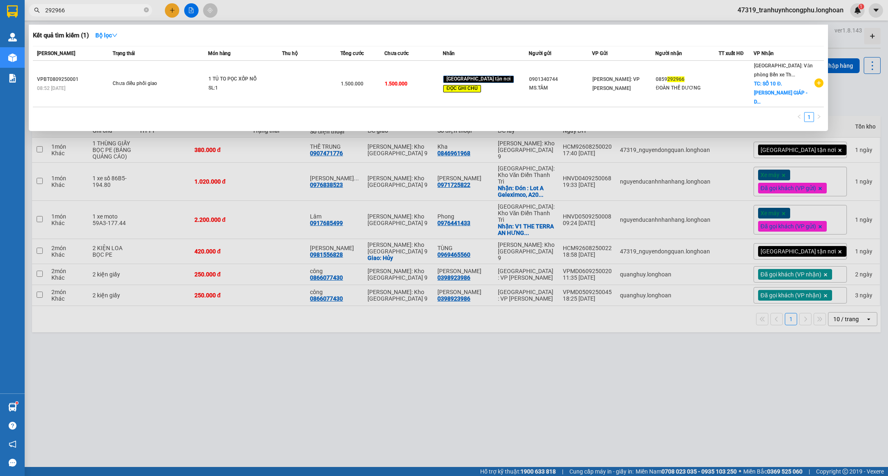
click at [81, 12] on input "292966" at bounding box center [93, 10] width 97 height 9
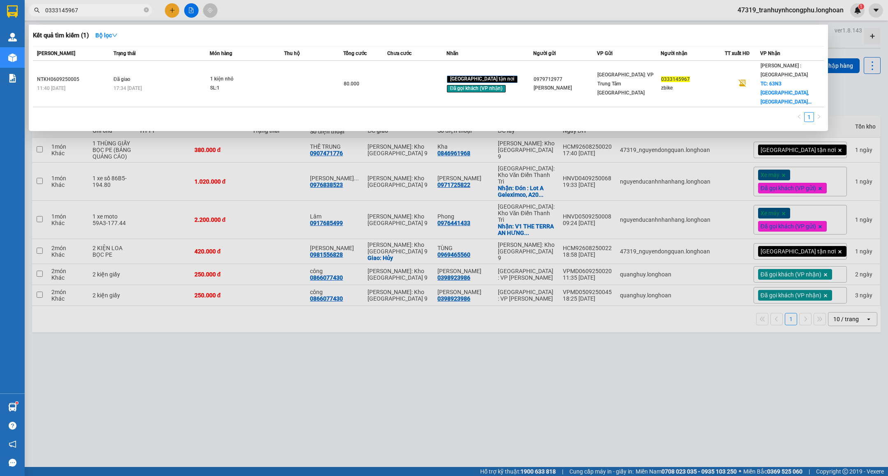
type input "0333145967"
click at [106, 4] on span "0333145967" at bounding box center [90, 10] width 123 height 12
click at [105, 8] on input "0333145967" at bounding box center [93, 10] width 97 height 9
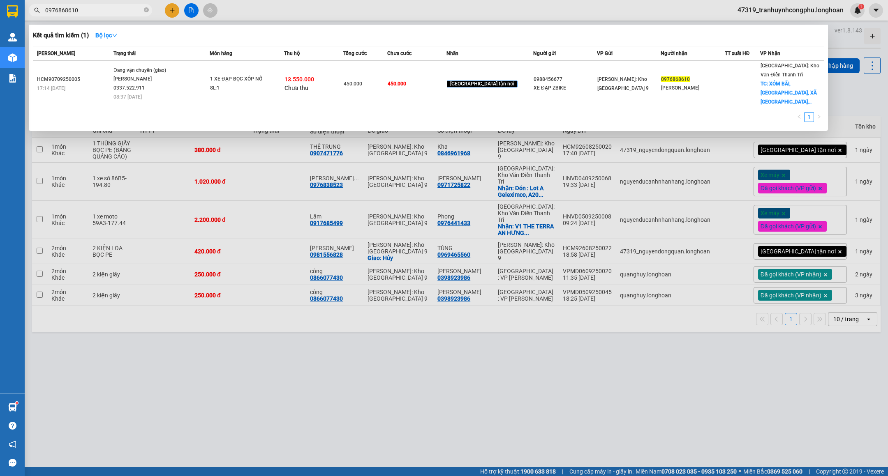
type input "0976868610"
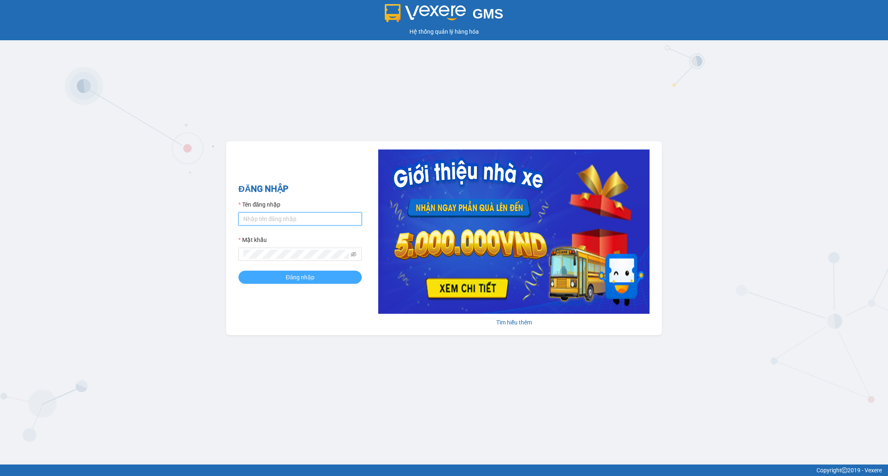
type input "tranhuynhcongphu.longhoan"
click at [303, 278] on span "Đăng nhập" at bounding box center [300, 277] width 29 height 9
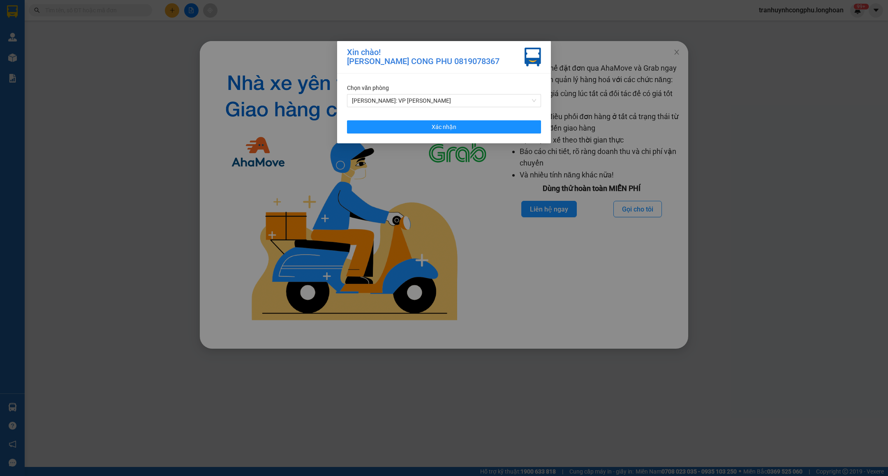
click at [129, 179] on div "Xin chào! [PERSON_NAME] CONG PHU 0819078367 Chọn văn phòng [PERSON_NAME]: VP [P…" at bounding box center [444, 238] width 888 height 476
click at [453, 100] on span "[PERSON_NAME]: VP [PERSON_NAME]" at bounding box center [444, 101] width 184 height 12
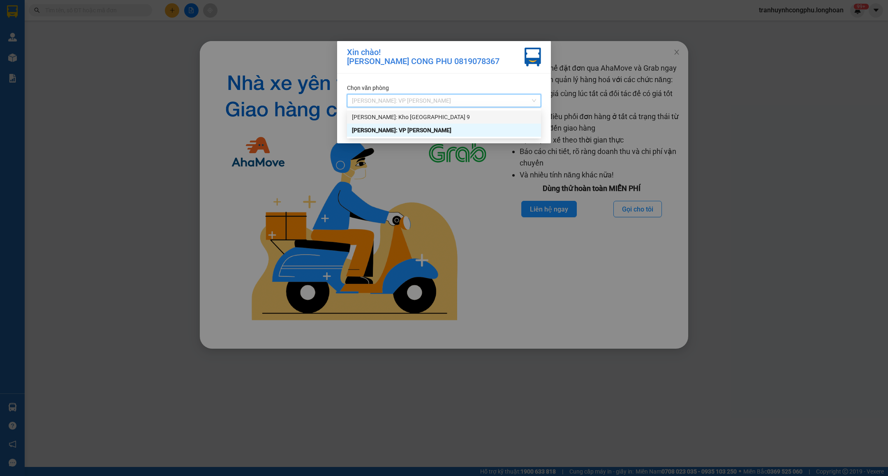
click at [434, 118] on div "[PERSON_NAME]: Kho [GEOGRAPHIC_DATA] 9" at bounding box center [444, 117] width 184 height 9
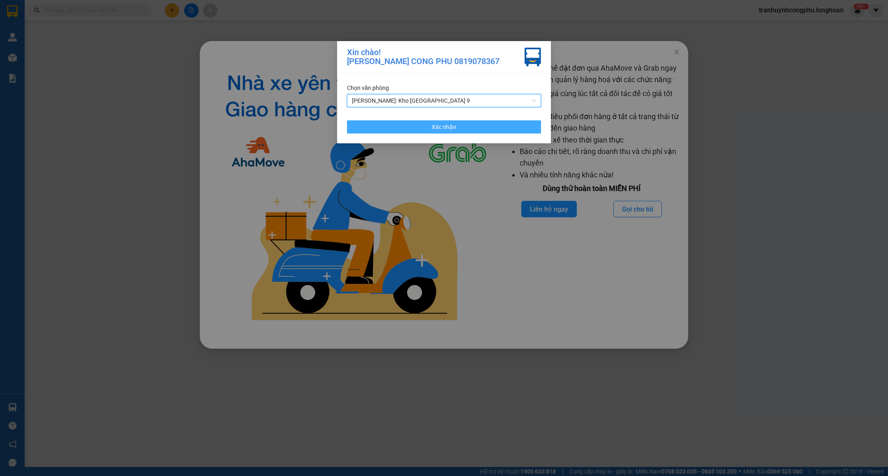
click at [432, 125] on span "Xác nhận" at bounding box center [444, 126] width 25 height 9
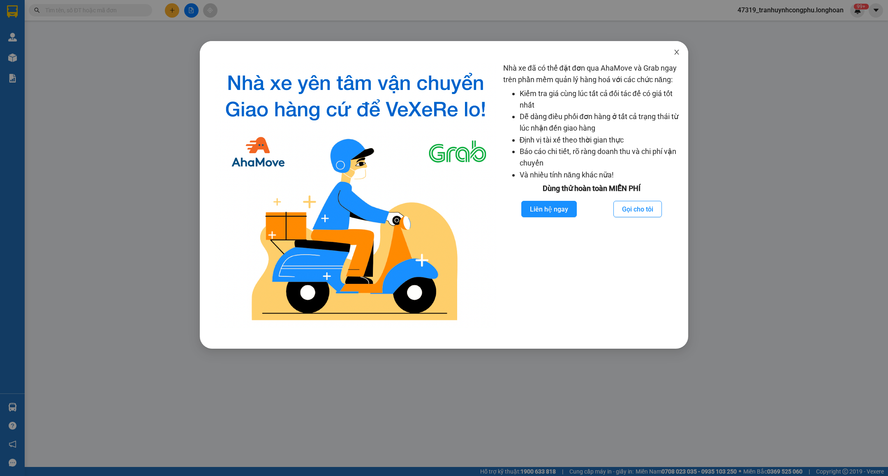
click at [671, 54] on span "Close" at bounding box center [676, 52] width 23 height 23
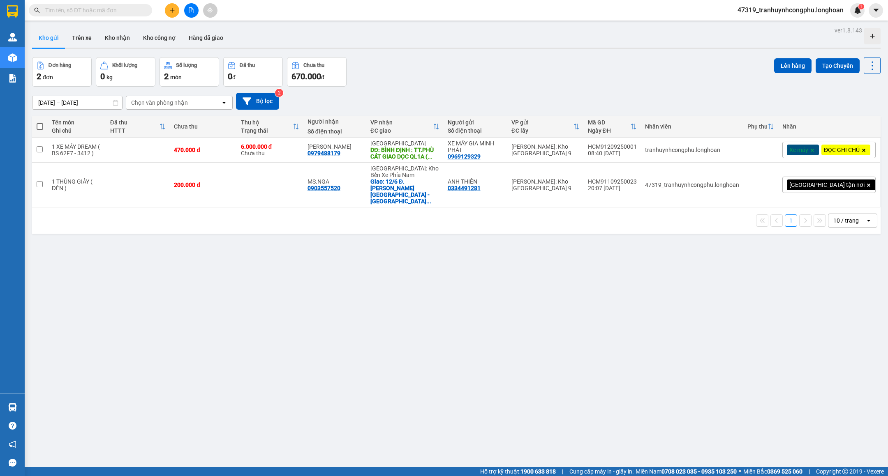
click at [131, 15] on span at bounding box center [90, 10] width 123 height 12
click at [132, 9] on input "text" at bounding box center [93, 10] width 97 height 9
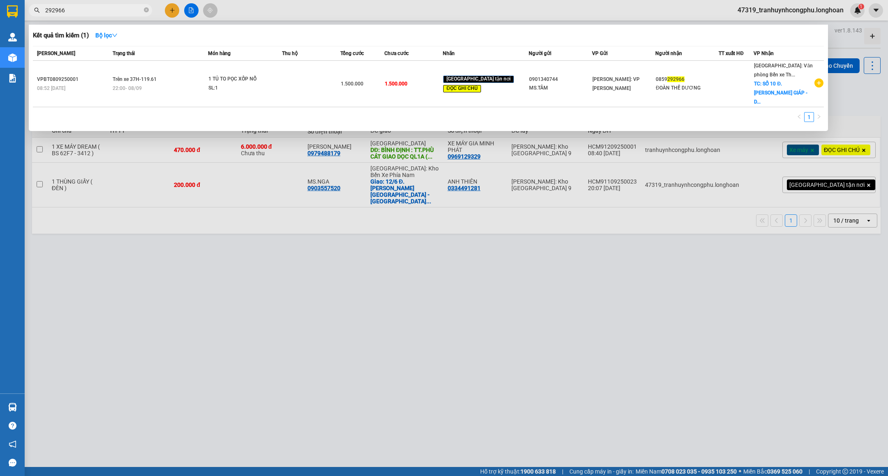
type input "292966"
click at [380, 301] on div at bounding box center [444, 238] width 888 height 476
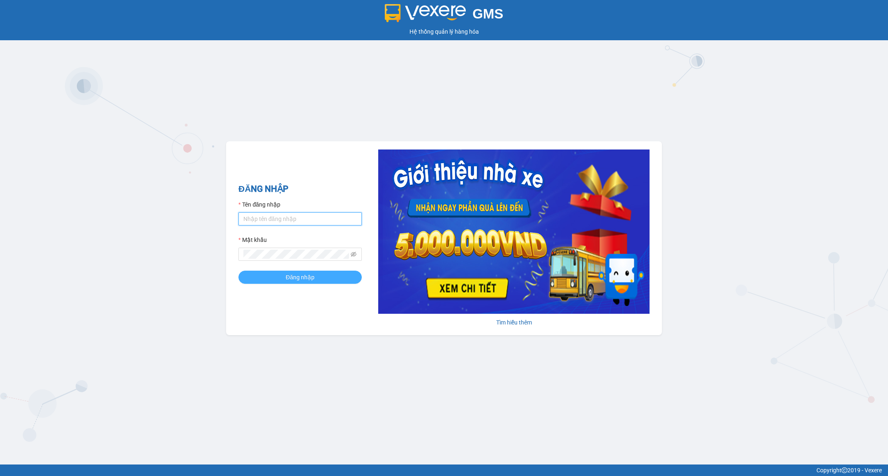
type input "tranhuynhcongphu.longhoan"
click at [293, 279] on span "Đăng nhập" at bounding box center [300, 277] width 29 height 9
